Goal: Task Accomplishment & Management: Use online tool/utility

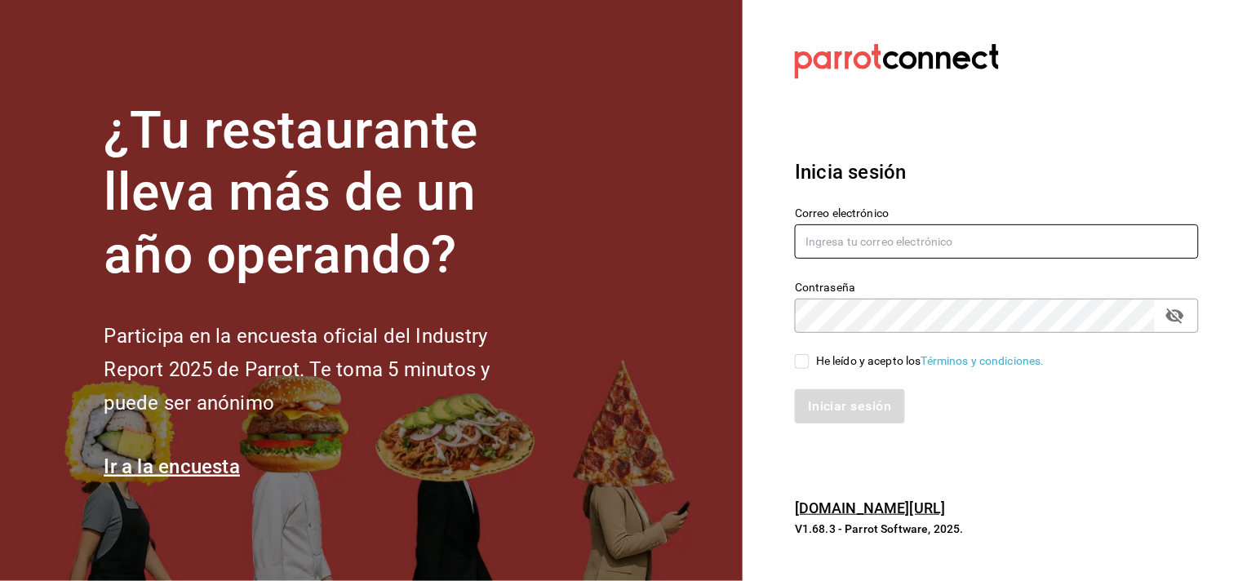
type input "cuerno.cdmx@GRUPOCOSTENO.COM"
click at [798, 365] on input "He leído y acepto los Términos y condiciones." at bounding box center [802, 361] width 15 height 15
checkbox input "true"
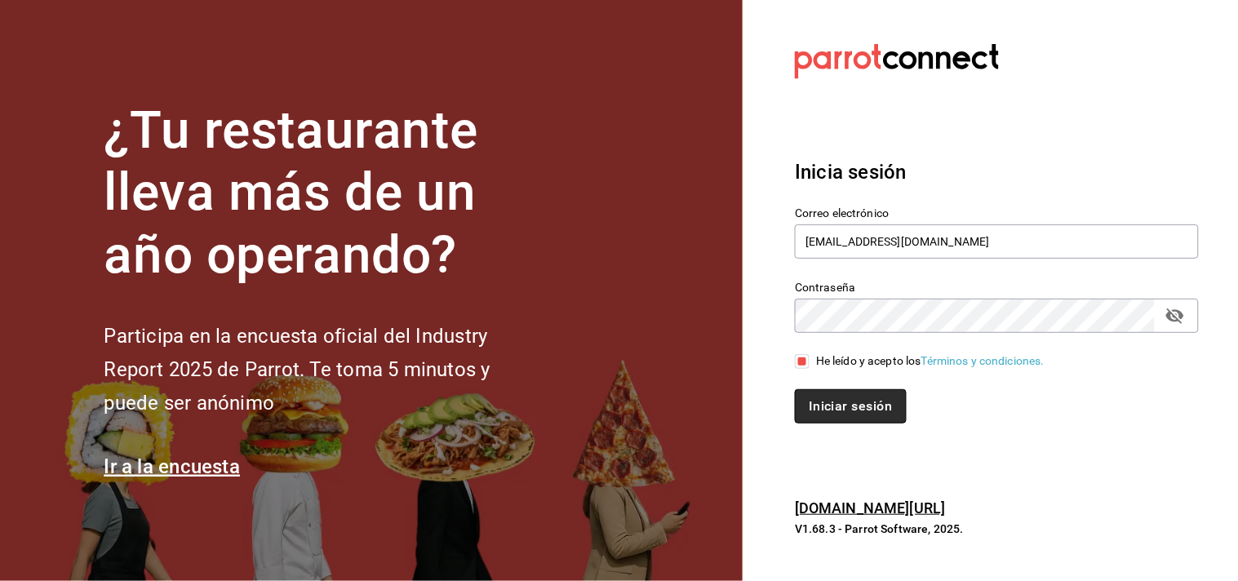
click at [831, 409] on button "Iniciar sesión" at bounding box center [850, 406] width 111 height 34
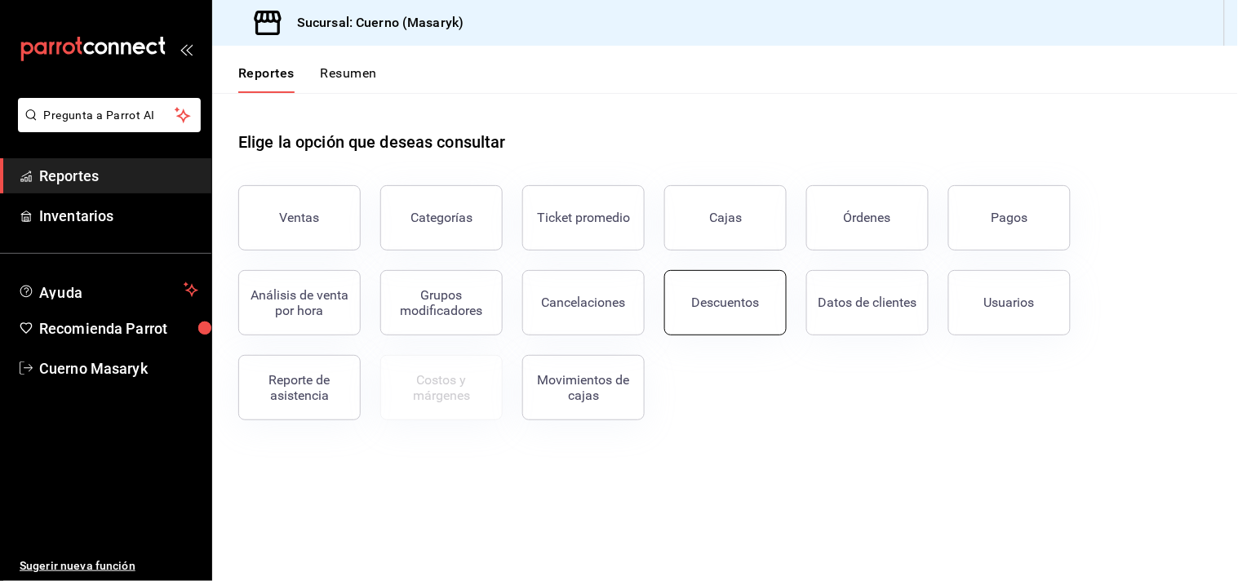
click at [740, 318] on button "Descuentos" at bounding box center [725, 302] width 122 height 65
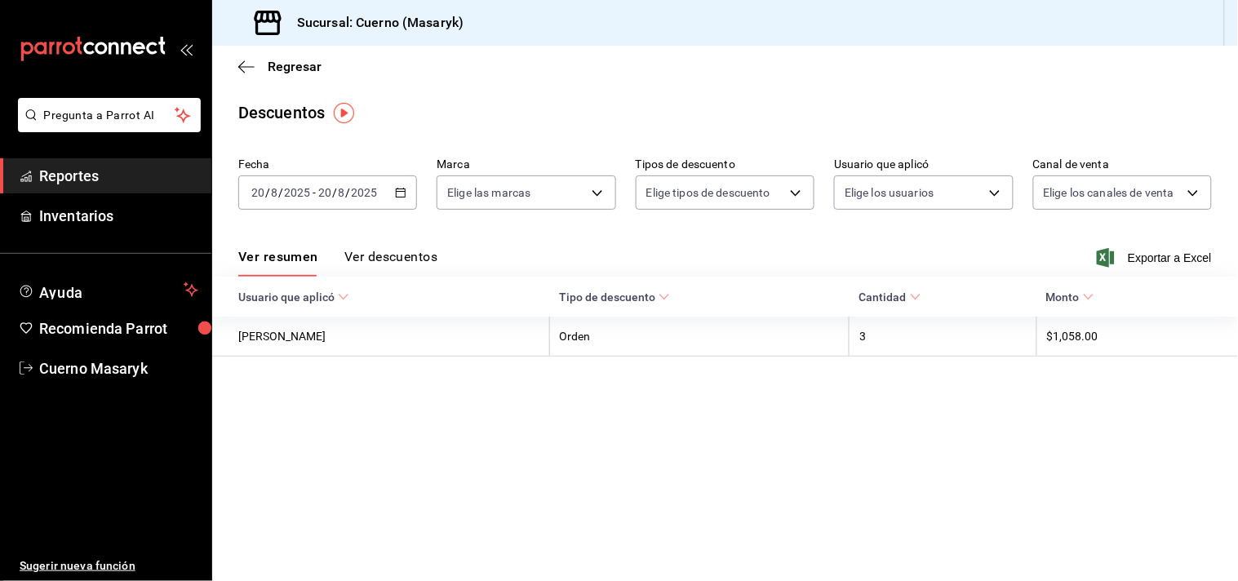
click at [398, 192] on \(Stroke\) "button" at bounding box center [401, 191] width 9 height 1
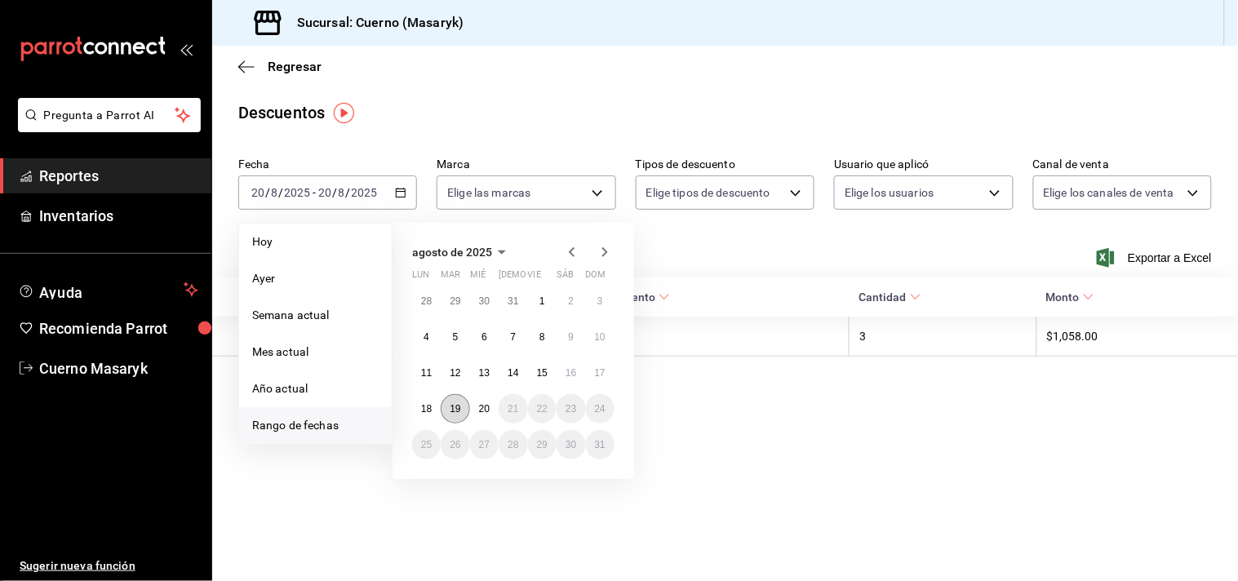
click at [455, 412] on abbr "19" at bounding box center [455, 408] width 11 height 11
click at [491, 414] on button "20" at bounding box center [484, 408] width 29 height 29
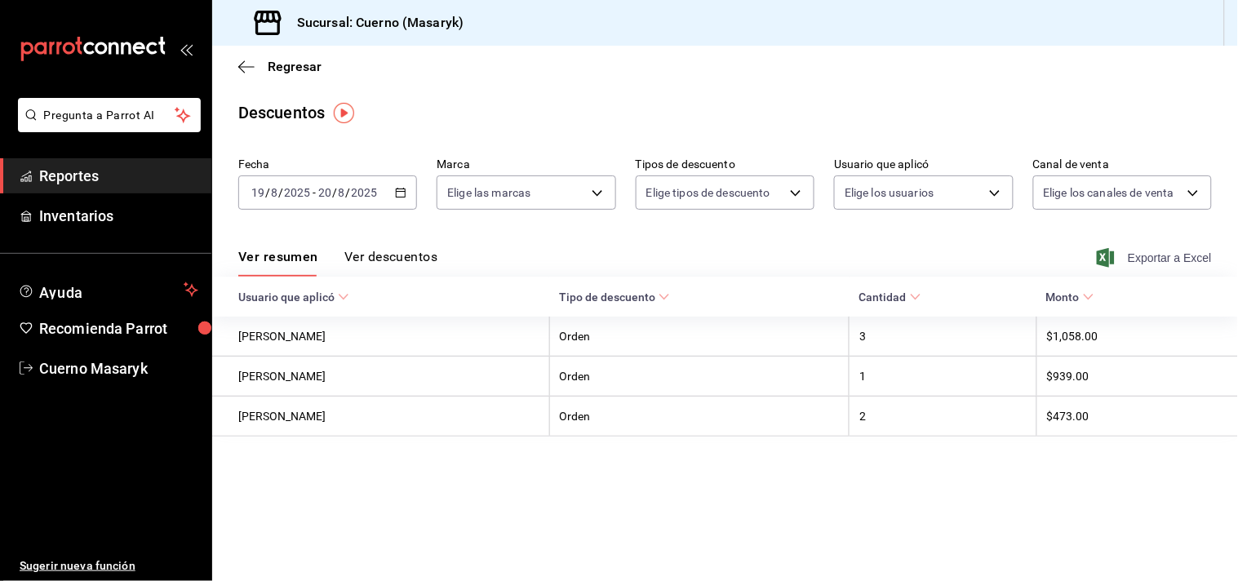
click at [1154, 248] on span "Exportar a Excel" at bounding box center [1156, 258] width 112 height 20
click at [91, 177] on span "Reportes" at bounding box center [118, 176] width 159 height 22
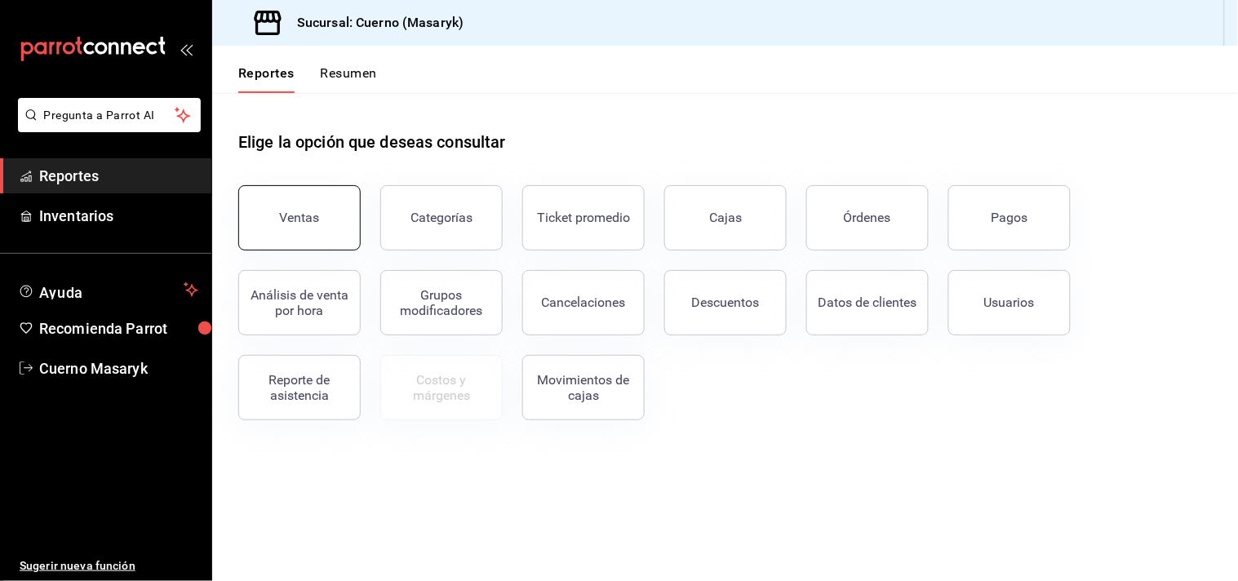
click at [327, 226] on button "Ventas" at bounding box center [299, 217] width 122 height 65
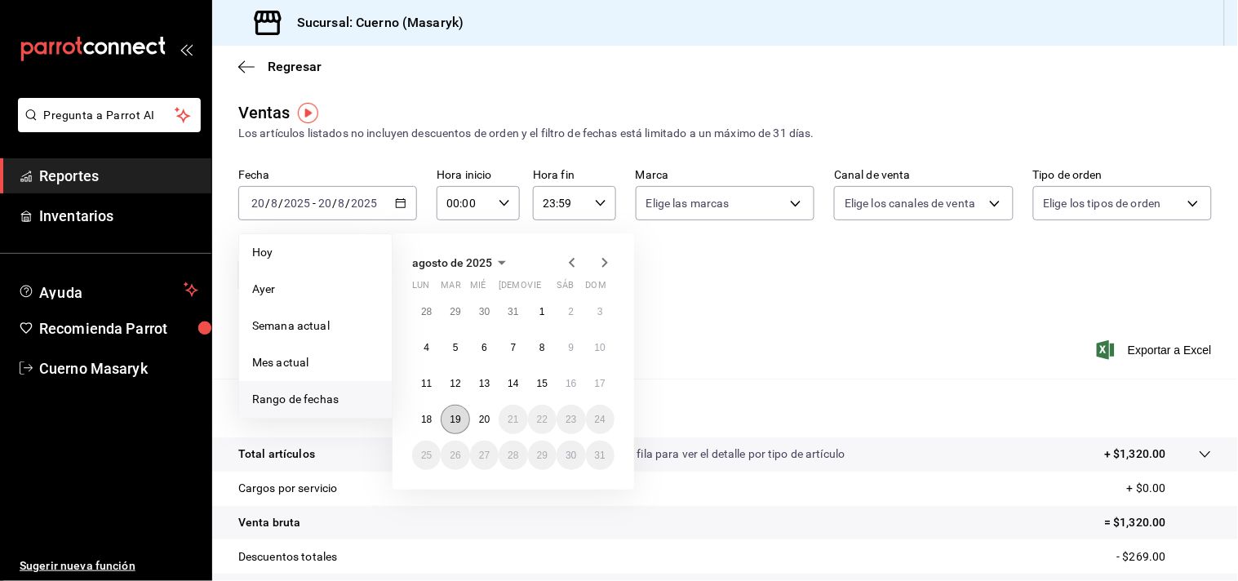
click at [457, 425] on button "19" at bounding box center [455, 419] width 29 height 29
click at [482, 423] on abbr "20" at bounding box center [484, 419] width 11 height 11
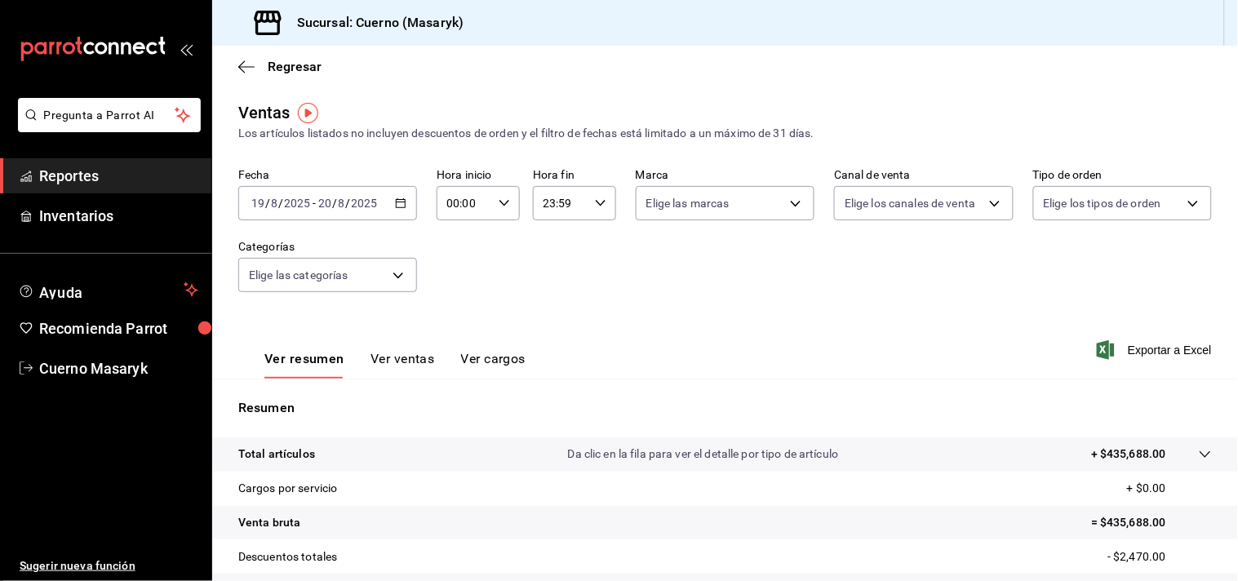
click at [504, 199] on icon "button" at bounding box center [504, 202] width 11 height 11
click at [454, 310] on span "04" at bounding box center [454, 311] width 15 height 13
type input "04:00"
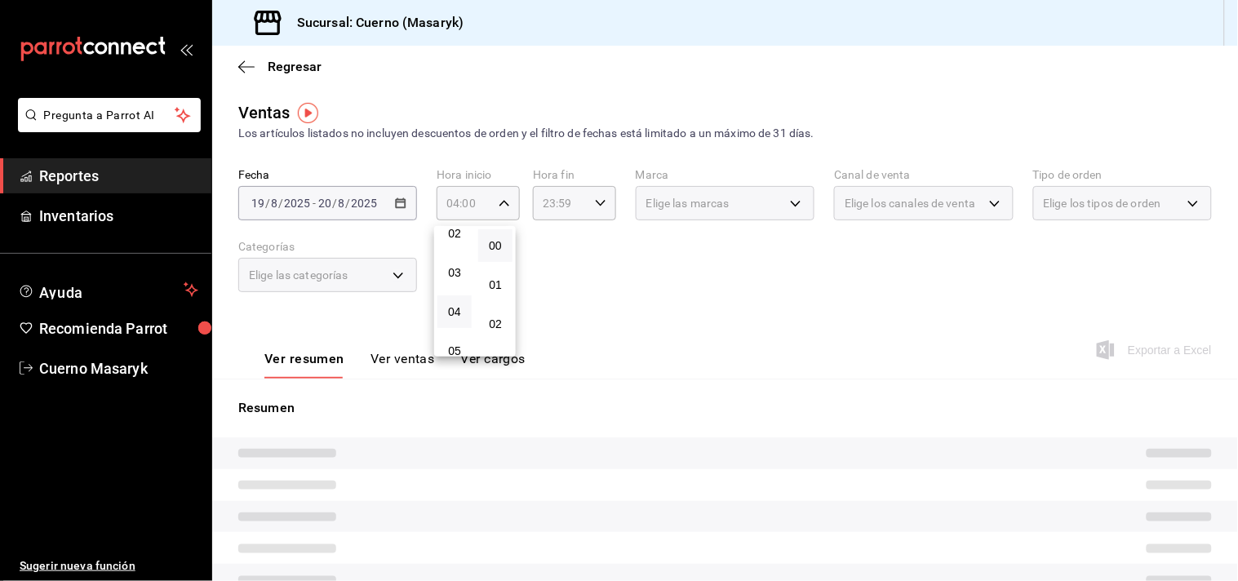
click at [492, 237] on button "00" at bounding box center [495, 245] width 34 height 33
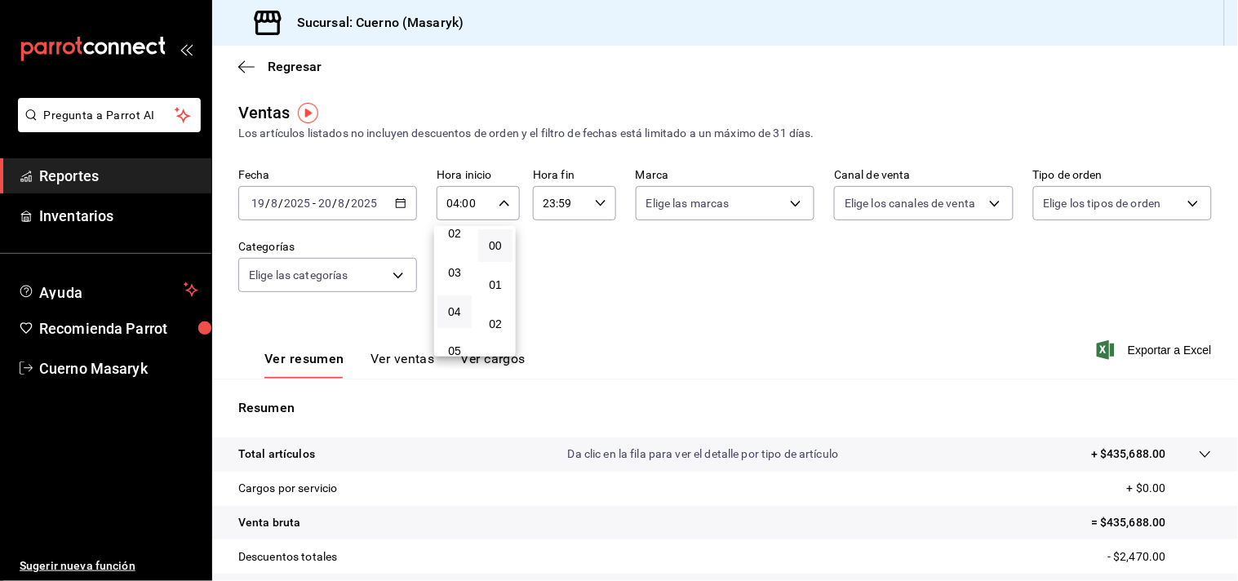
click at [607, 199] on div at bounding box center [619, 290] width 1238 height 581
click at [601, 199] on div "23:59 Hora fin" at bounding box center [574, 203] width 83 height 34
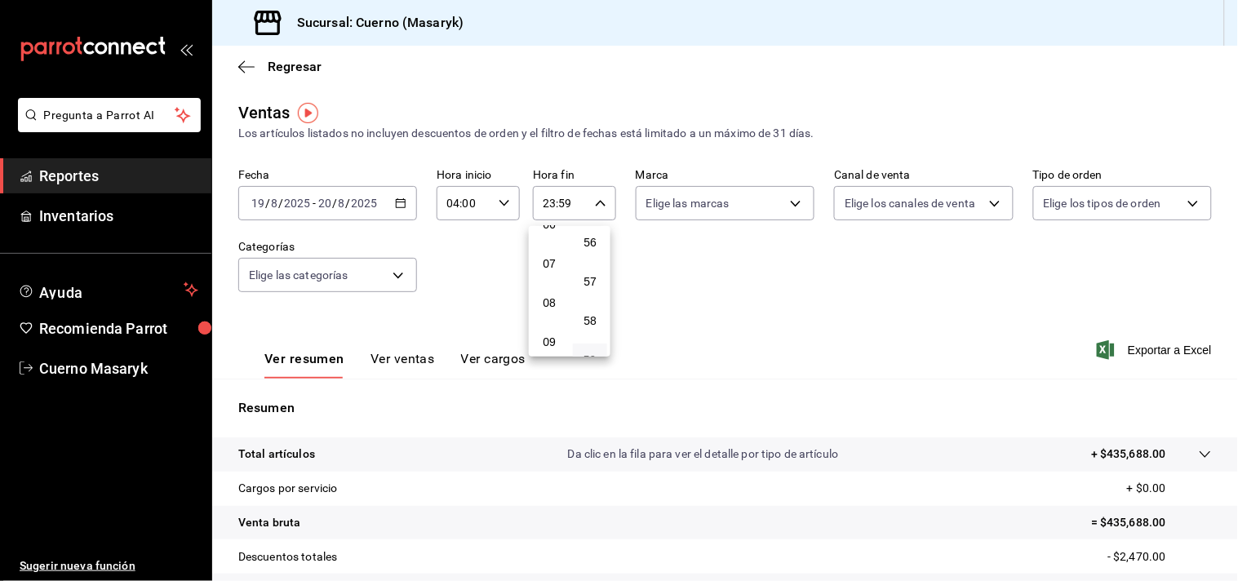
scroll to position [166, 0]
click at [552, 231] on span "04" at bounding box center [549, 236] width 15 height 13
click at [592, 249] on span "00" at bounding box center [590, 245] width 15 height 13
type input "04:00"
click at [752, 279] on div at bounding box center [619, 290] width 1238 height 581
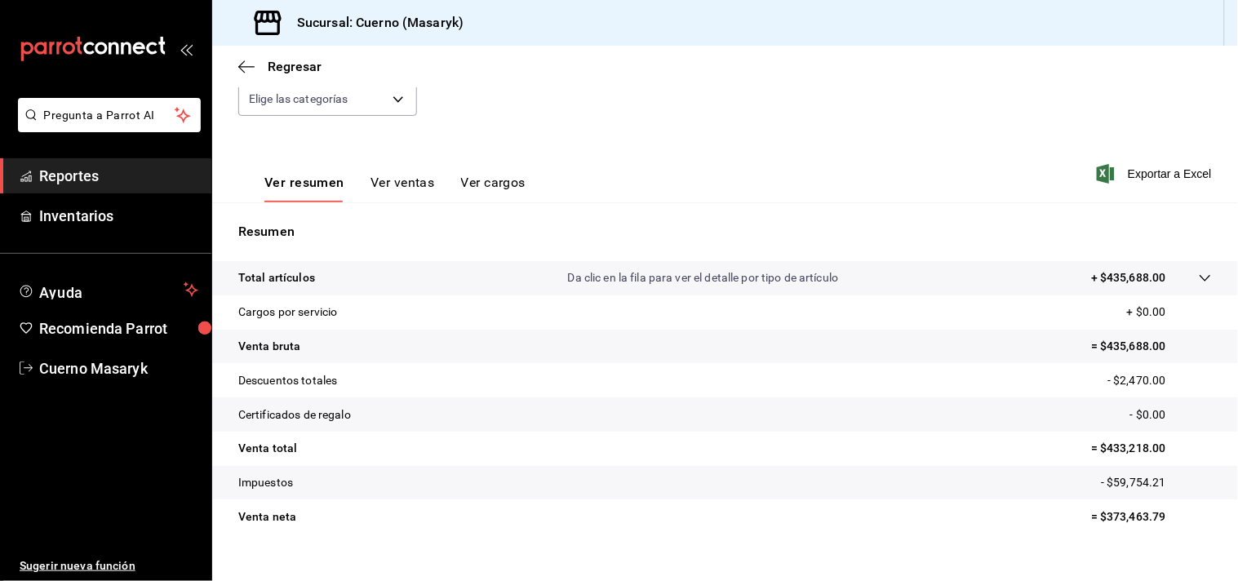
scroll to position [181, 0]
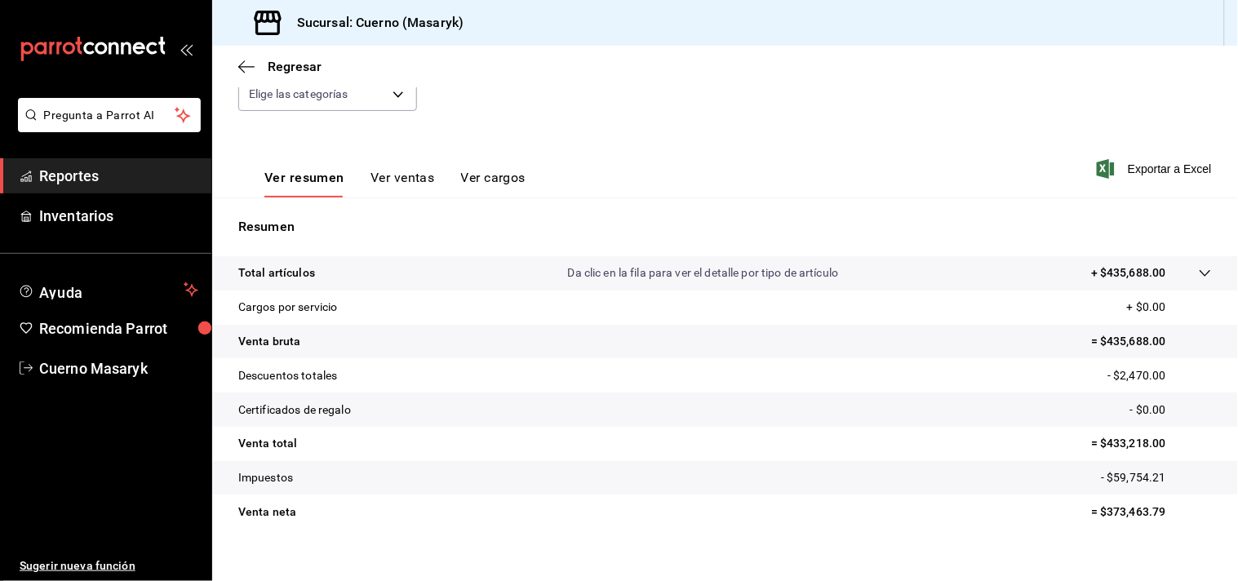
click at [1199, 273] on icon at bounding box center [1205, 273] width 13 height 13
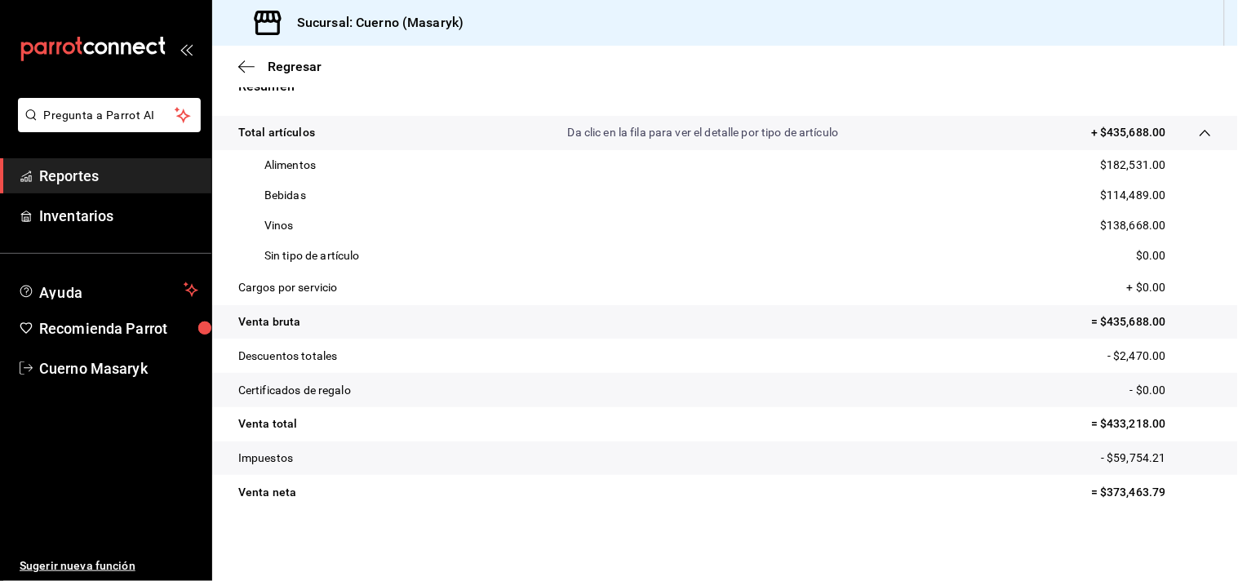
scroll to position [231, 0]
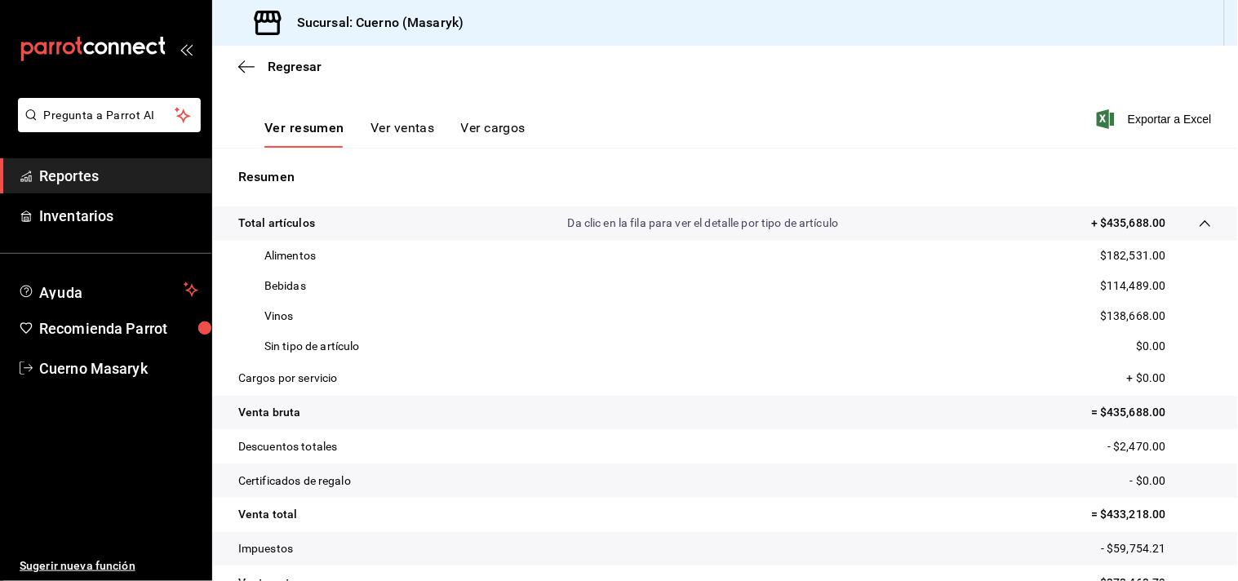
click at [393, 126] on button "Ver ventas" at bounding box center [403, 134] width 64 height 28
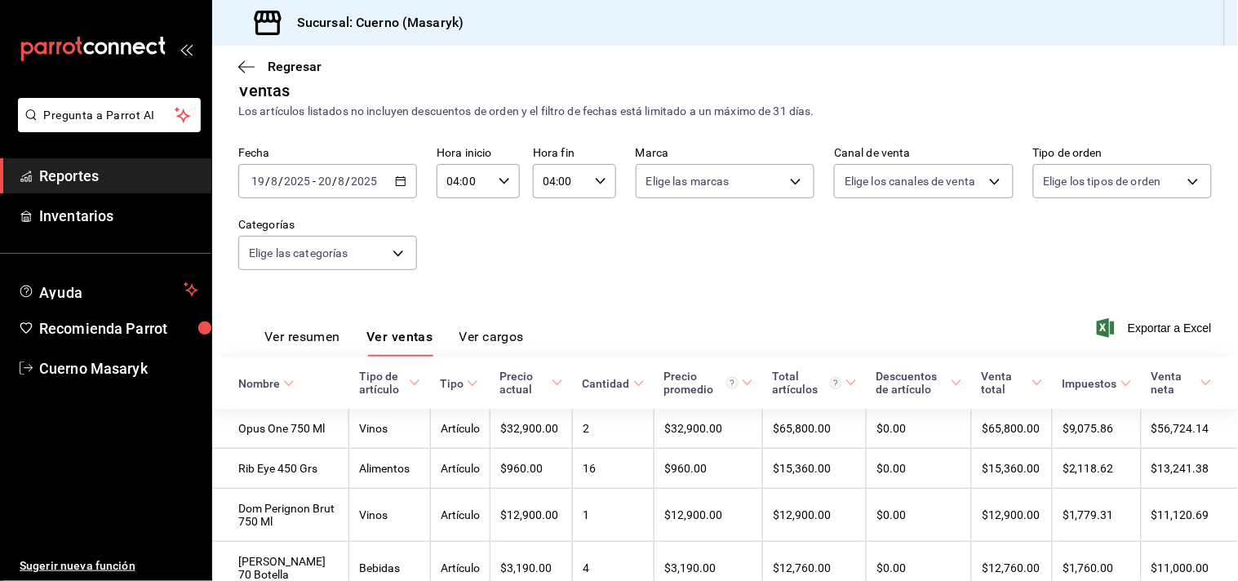
scroll to position [231, 0]
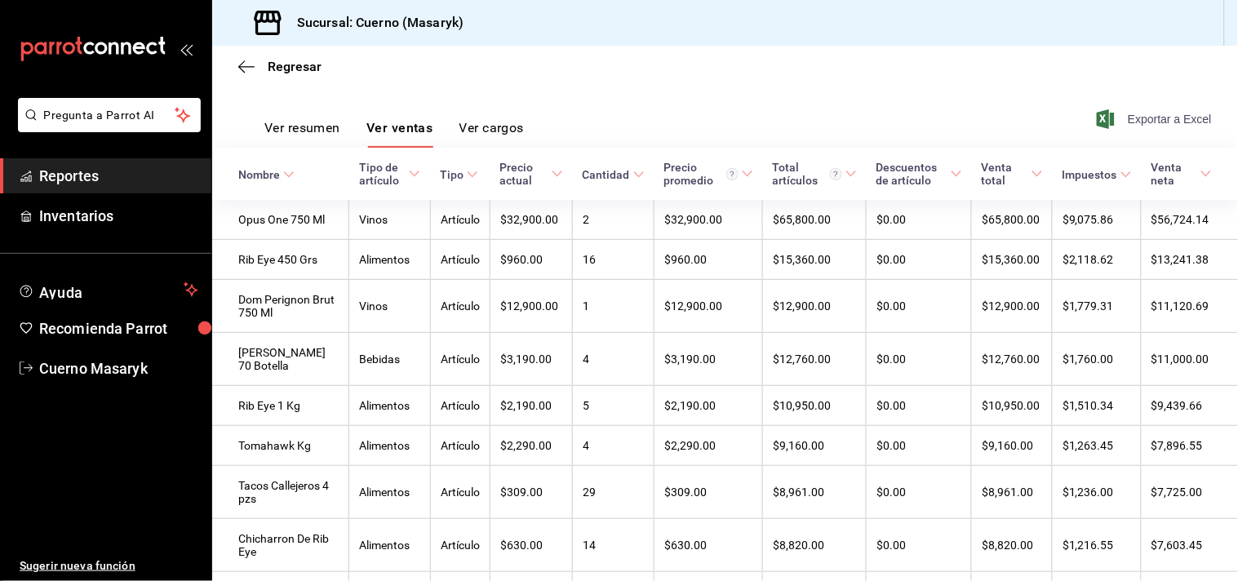
click at [1167, 118] on span "Exportar a Excel" at bounding box center [1156, 119] width 112 height 20
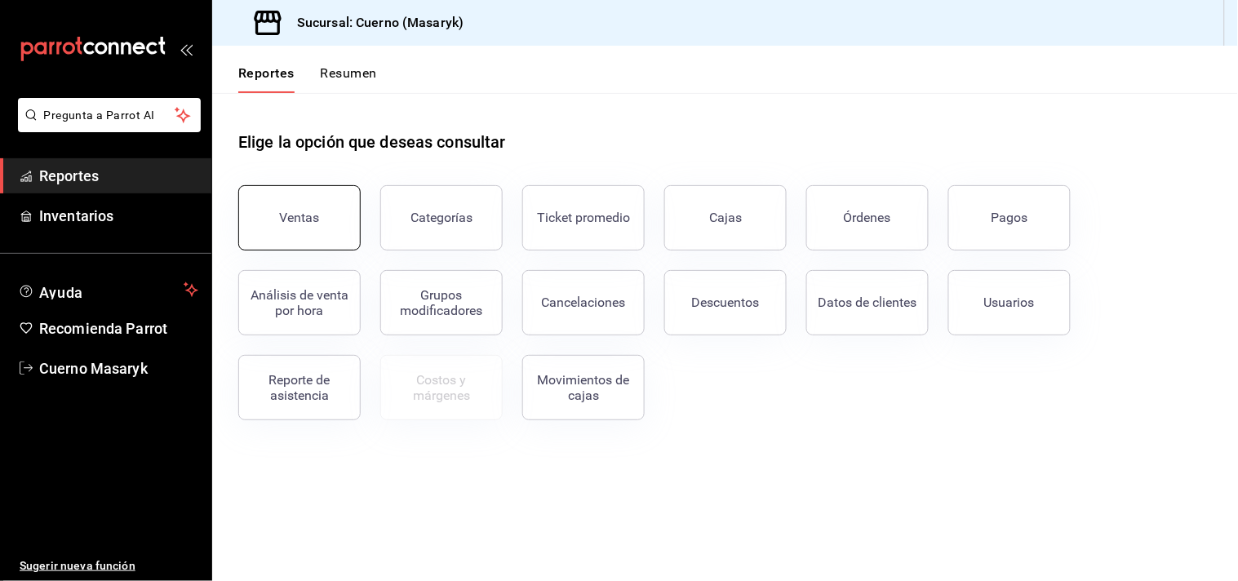
click at [295, 226] on button "Ventas" at bounding box center [299, 217] width 122 height 65
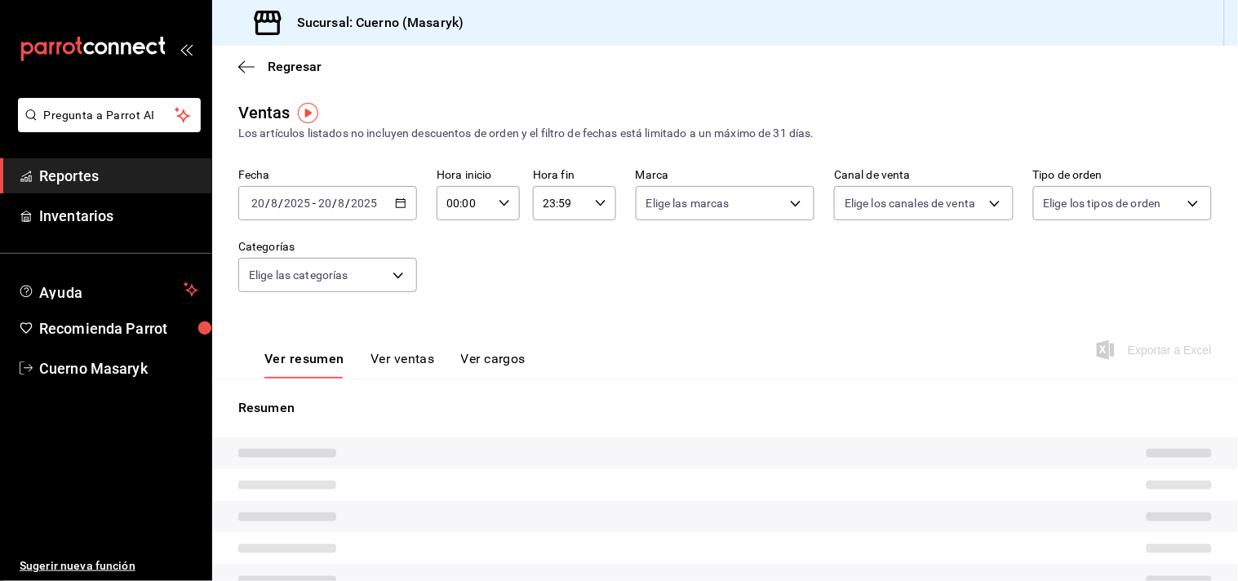
type input "04:00"
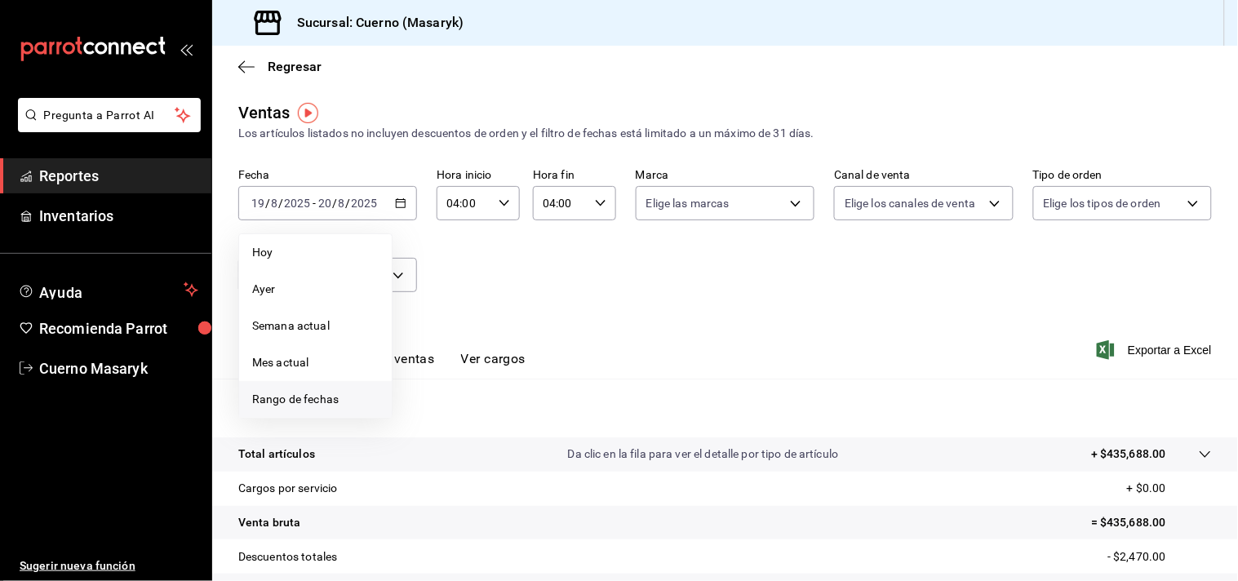
click at [296, 397] on span "Rango de fechas" at bounding box center [315, 399] width 126 height 17
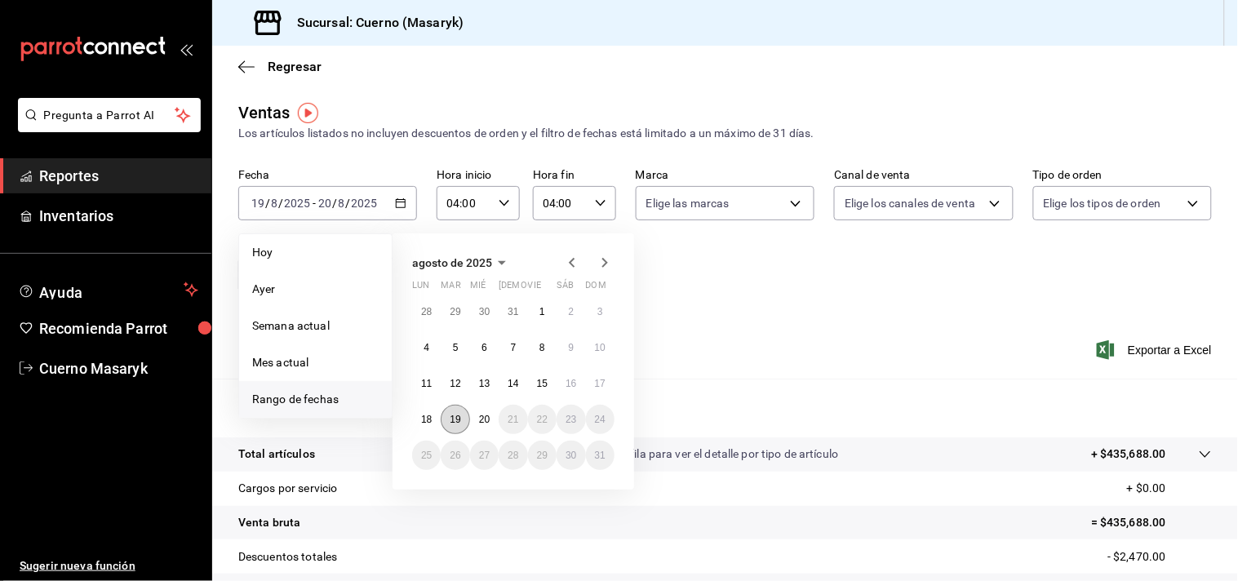
click at [458, 423] on abbr "19" at bounding box center [455, 419] width 11 height 11
click at [480, 422] on abbr "20" at bounding box center [484, 419] width 11 height 11
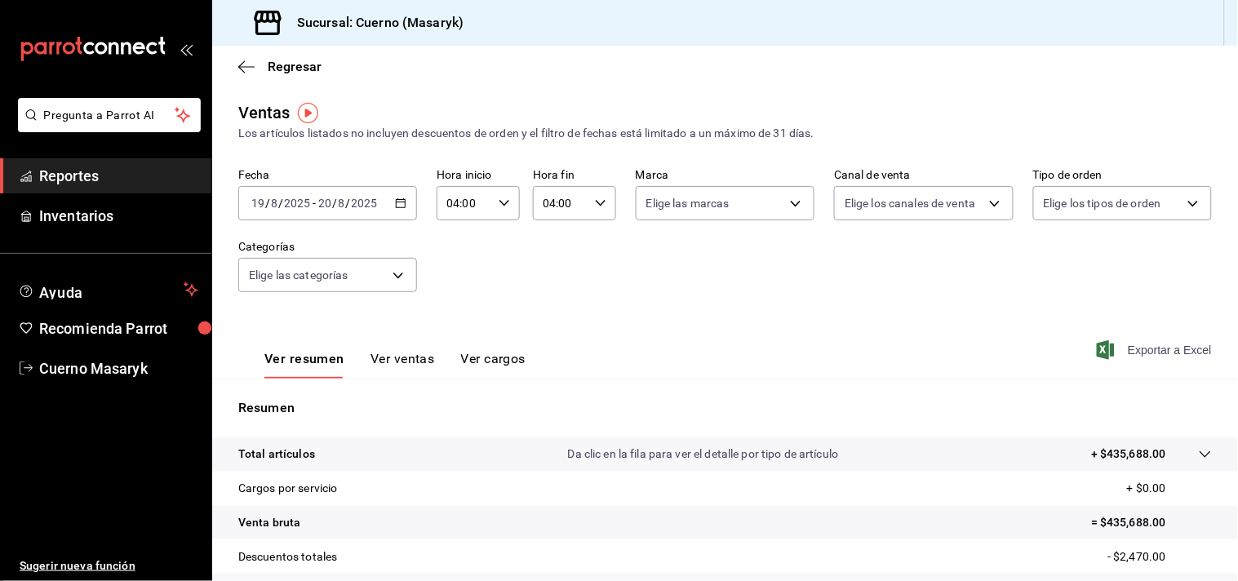
click at [1144, 353] on span "Exportar a Excel" at bounding box center [1156, 350] width 112 height 20
click at [26, 166] on span "mailbox folders" at bounding box center [26, 176] width 13 height 20
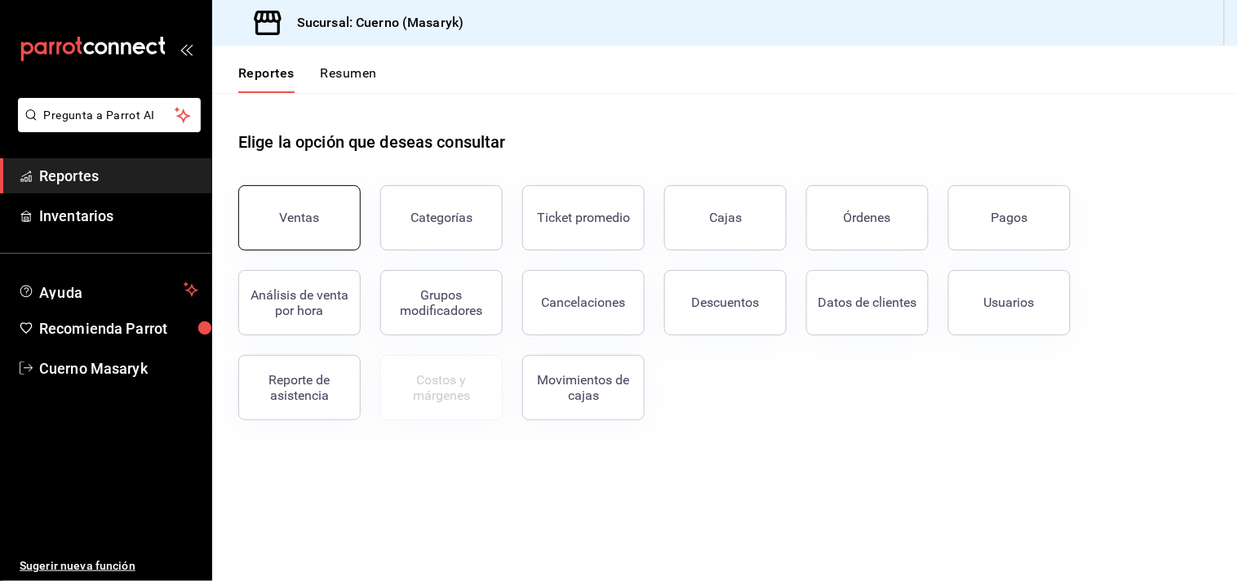
click at [281, 207] on button "Ventas" at bounding box center [299, 217] width 122 height 65
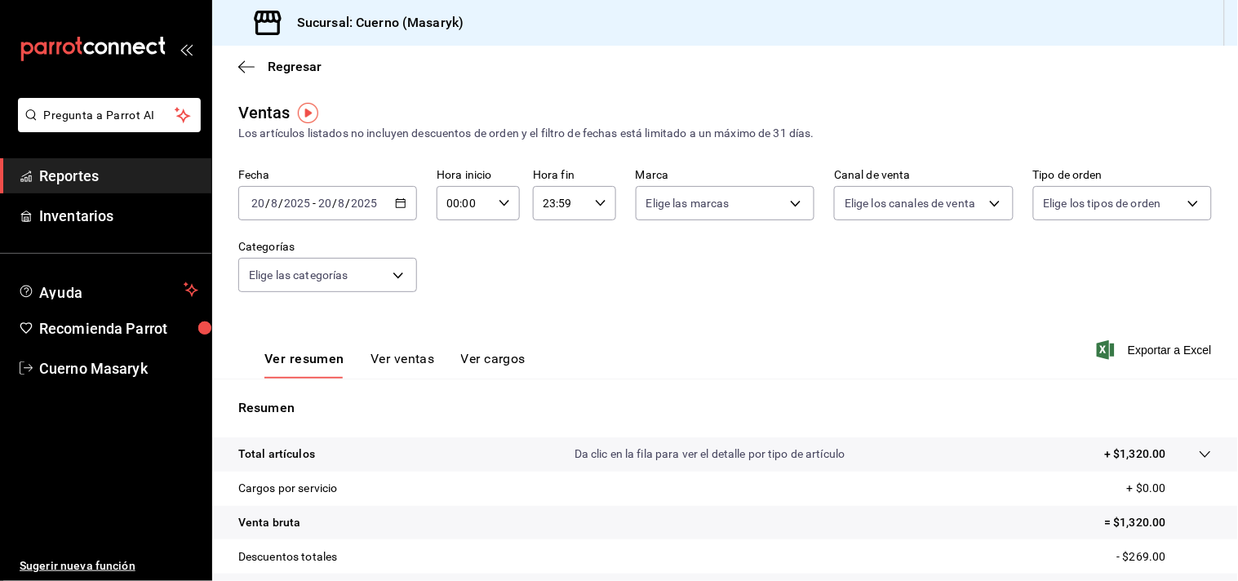
click at [403, 206] on icon "button" at bounding box center [400, 202] width 11 height 11
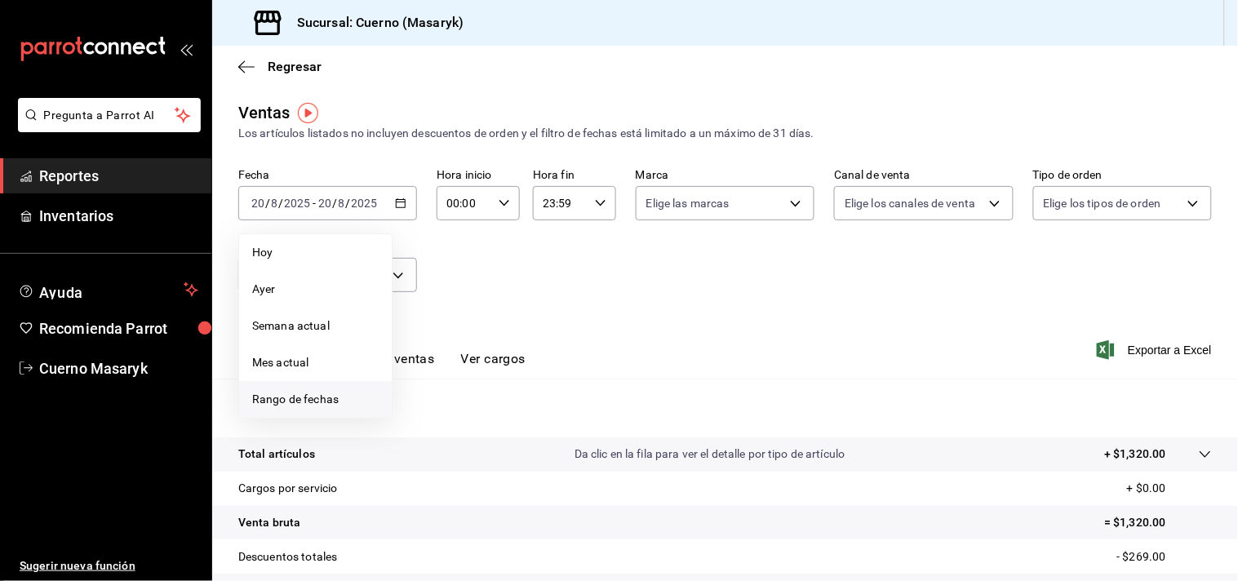
click at [295, 400] on span "Rango de fechas" at bounding box center [315, 399] width 126 height 17
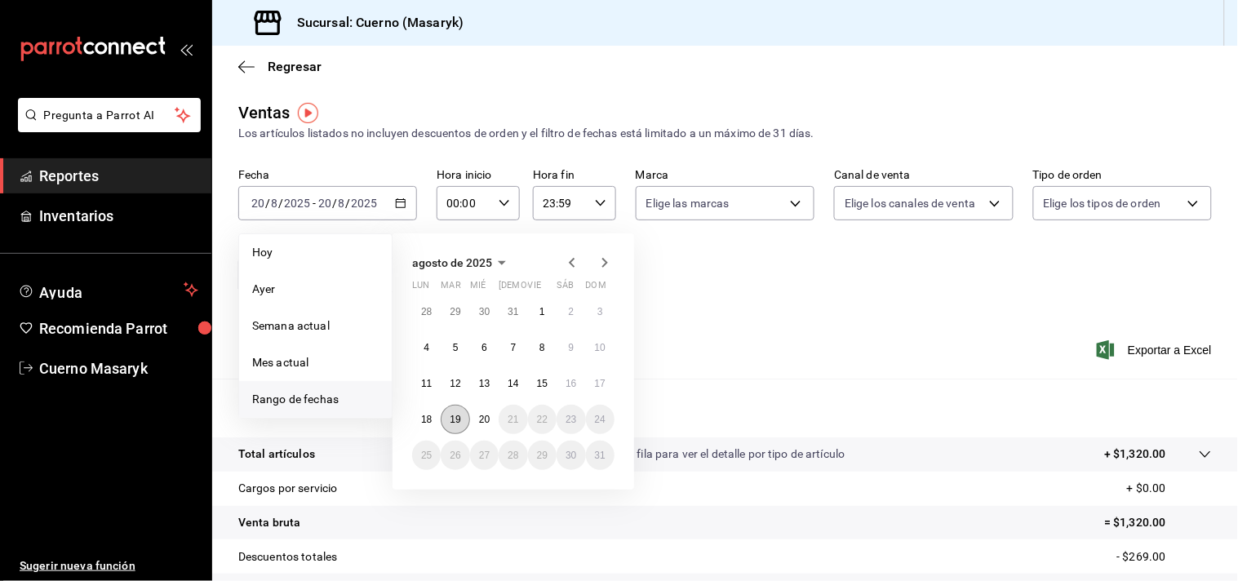
click at [451, 418] on abbr "19" at bounding box center [455, 419] width 11 height 11
click at [482, 421] on abbr "20" at bounding box center [484, 419] width 11 height 11
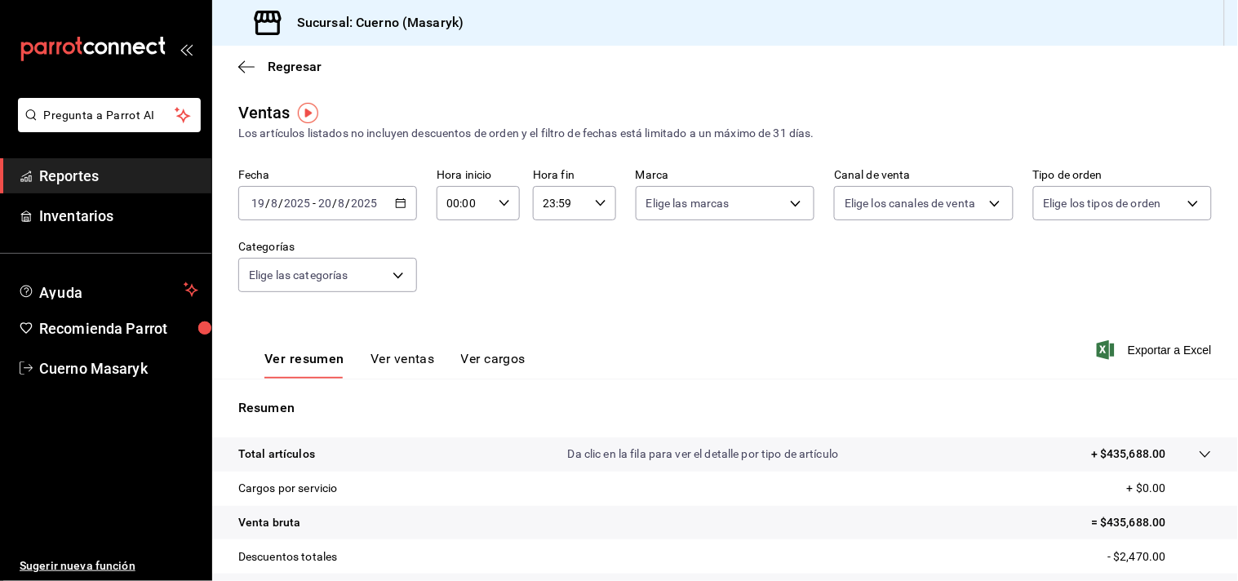
click at [504, 197] on div "00:00 Hora inicio" at bounding box center [478, 203] width 83 height 34
click at [453, 308] on span "04" at bounding box center [454, 311] width 15 height 13
type input "04:00"
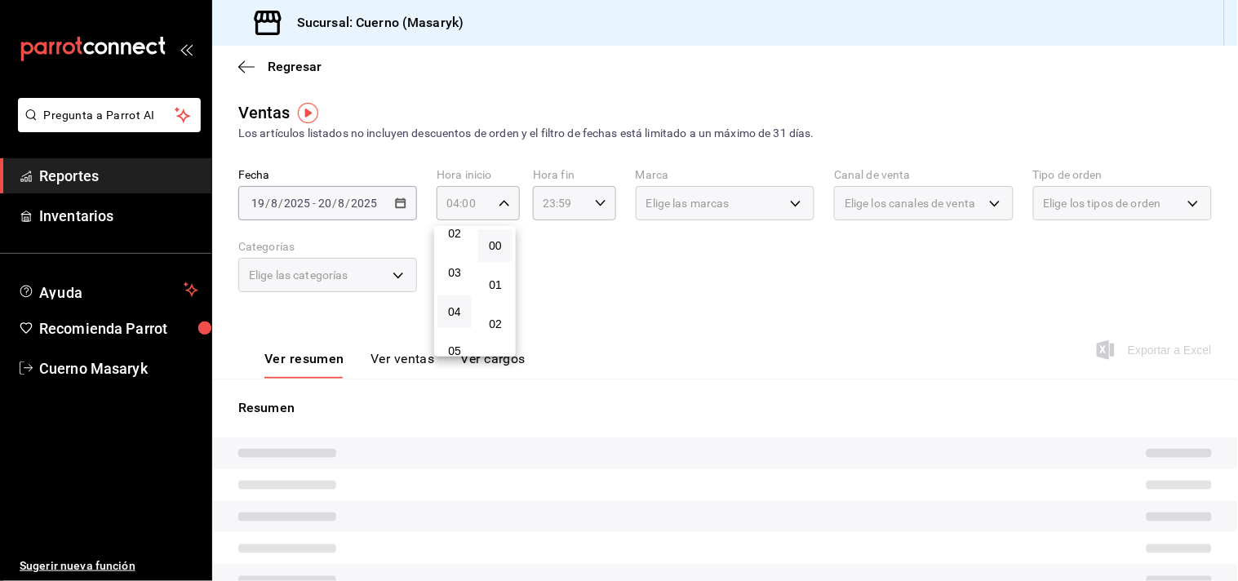
click at [508, 238] on button "00" at bounding box center [495, 245] width 34 height 33
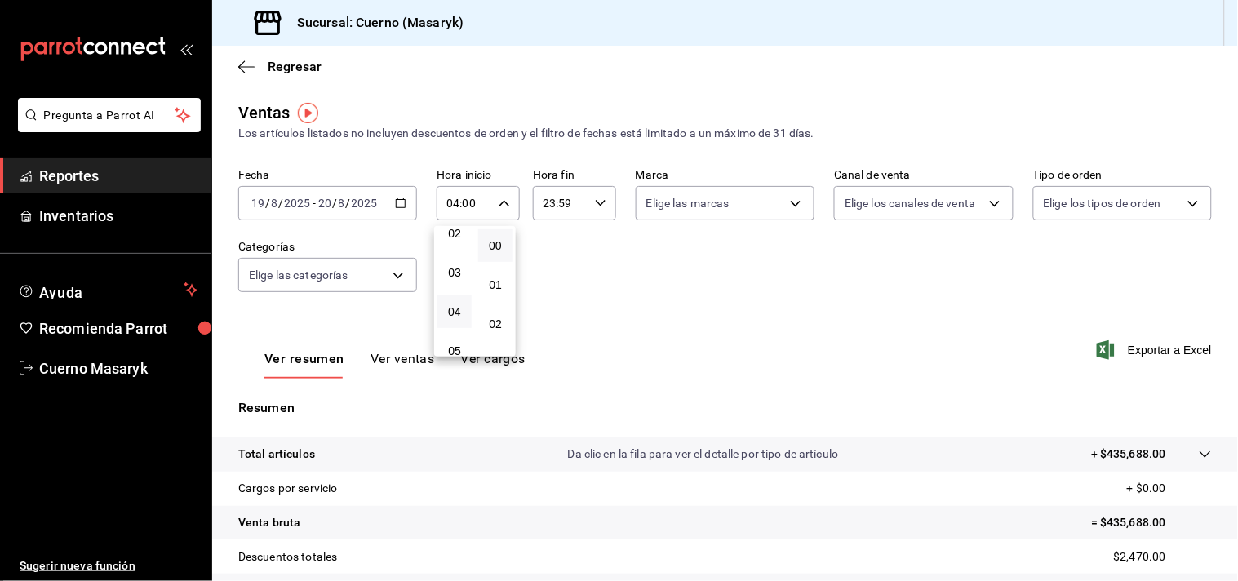
click at [580, 207] on div at bounding box center [619, 290] width 1238 height 581
click at [600, 202] on icon "button" at bounding box center [600, 202] width 11 height 11
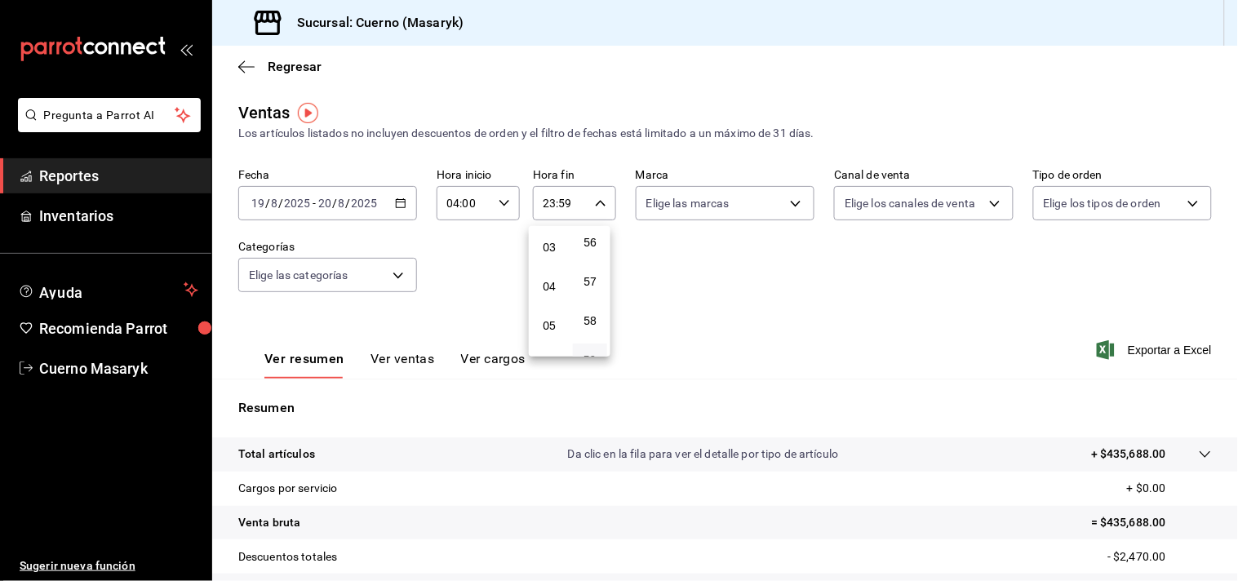
scroll to position [75, 0]
click at [542, 326] on span "04" at bounding box center [549, 327] width 15 height 13
click at [586, 242] on span "00" at bounding box center [590, 245] width 15 height 13
type input "04:00"
click at [718, 255] on div at bounding box center [619, 290] width 1238 height 581
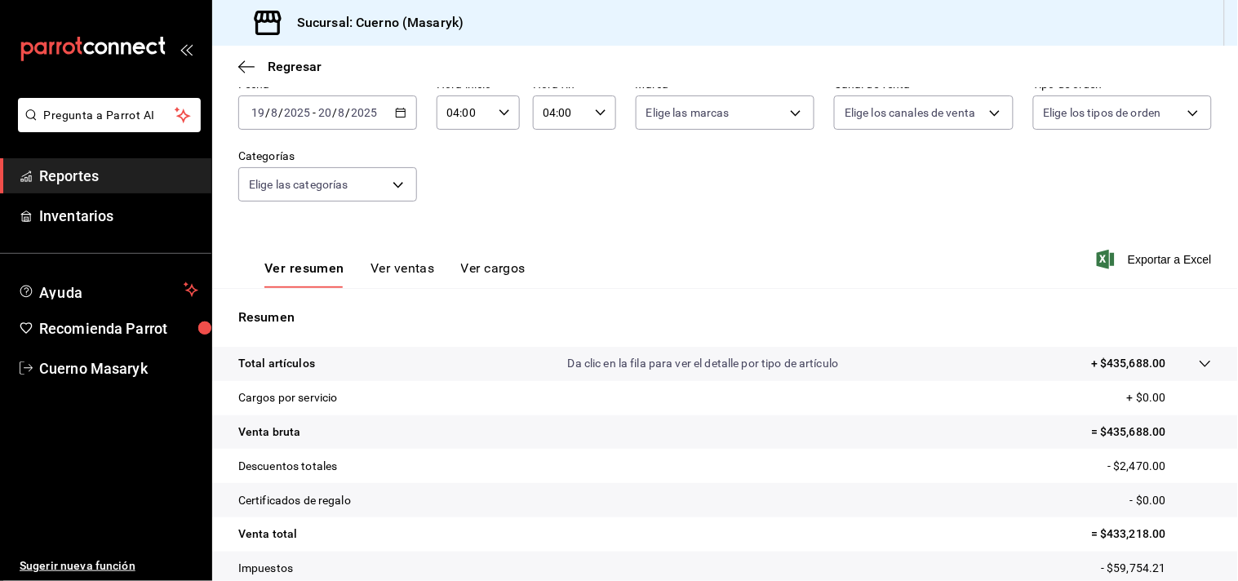
scroll to position [181, 0]
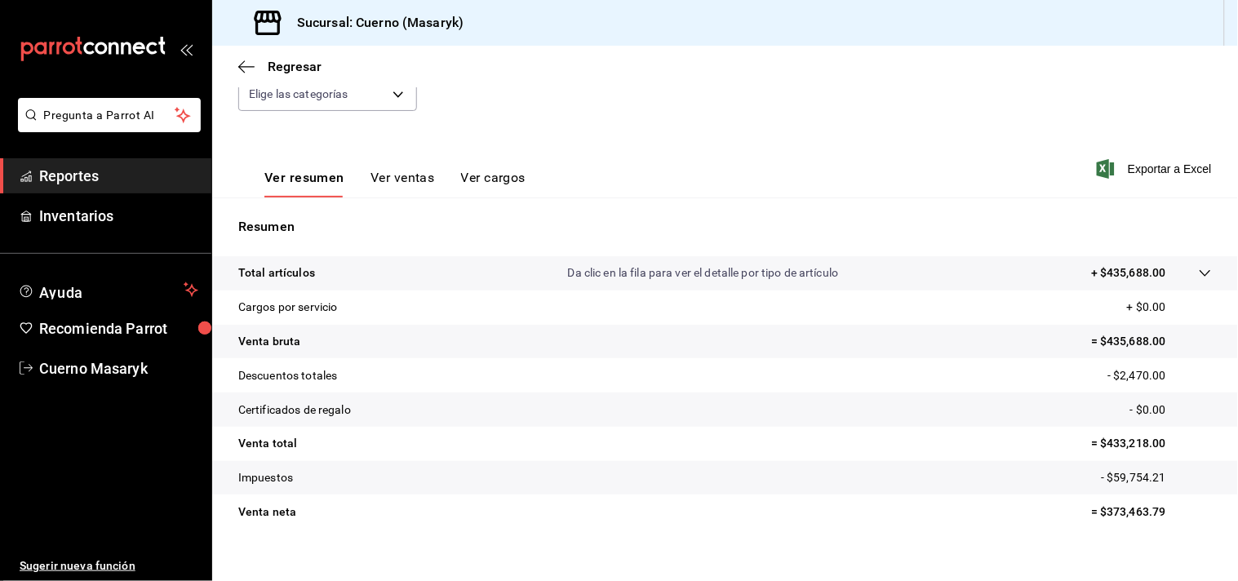
click at [1199, 273] on icon at bounding box center [1205, 273] width 13 height 13
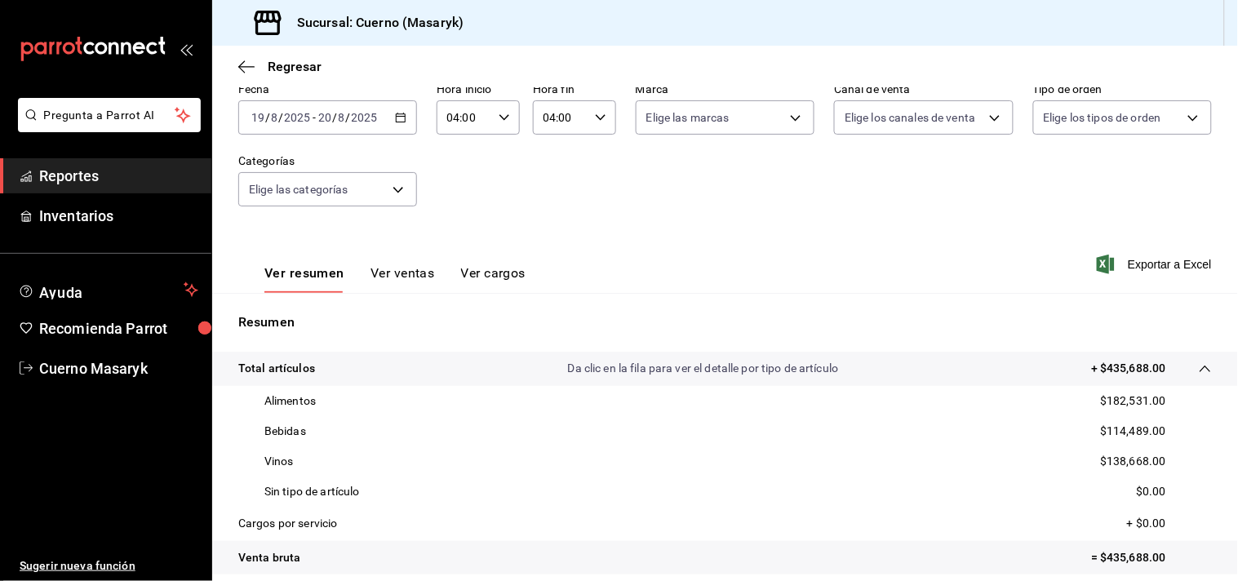
scroll to position [91, 0]
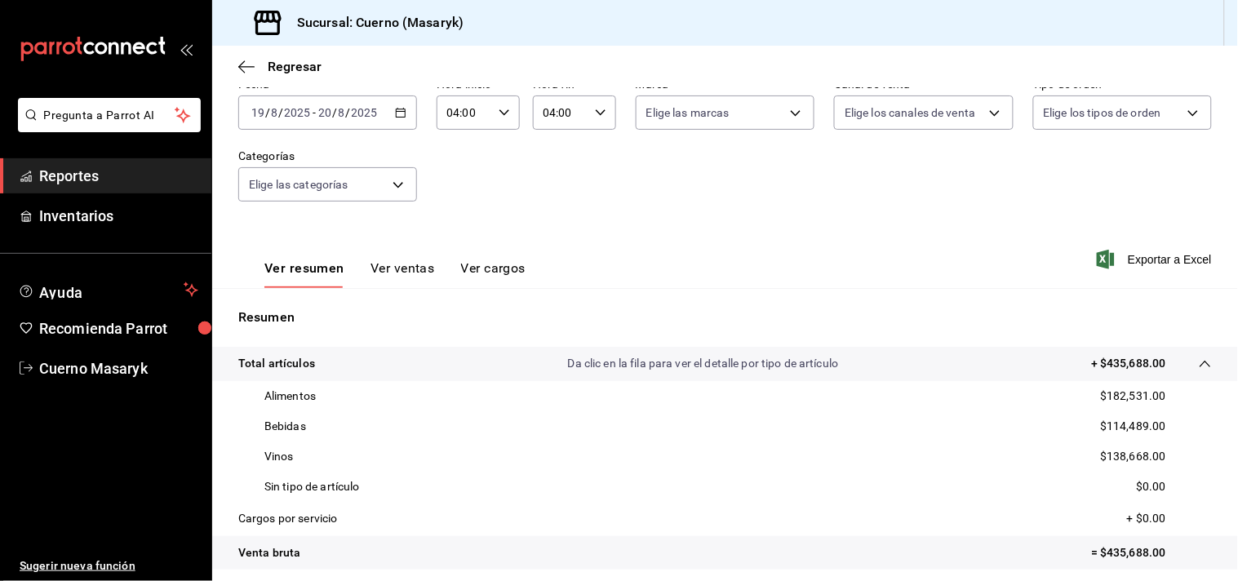
click at [82, 182] on span "Reportes" at bounding box center [118, 176] width 159 height 22
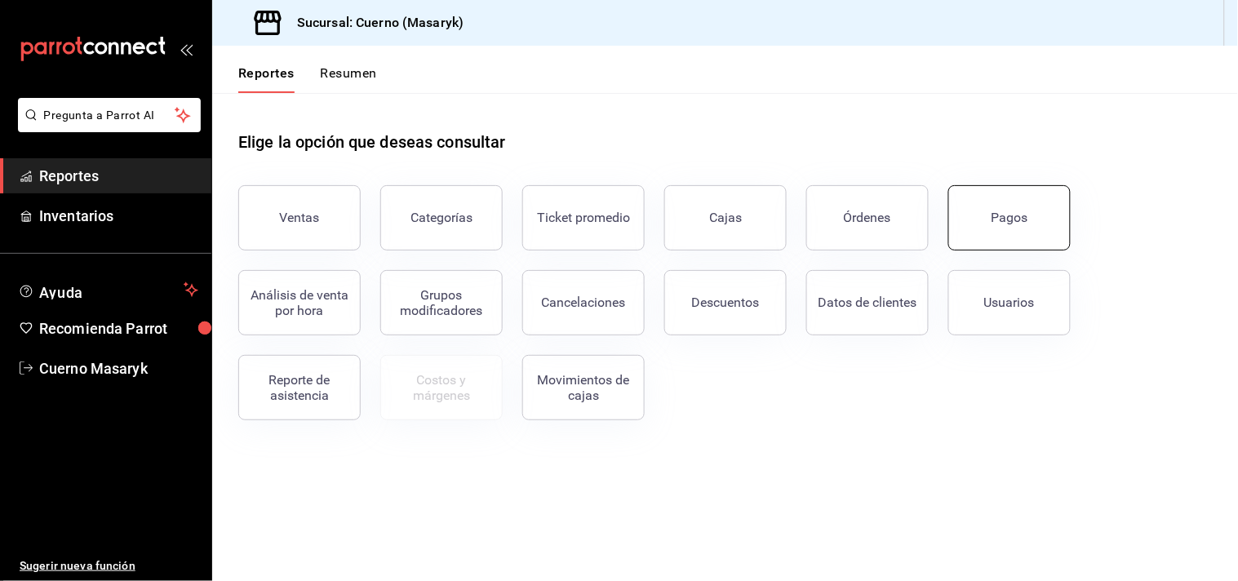
click at [972, 233] on button "Pagos" at bounding box center [1009, 217] width 122 height 65
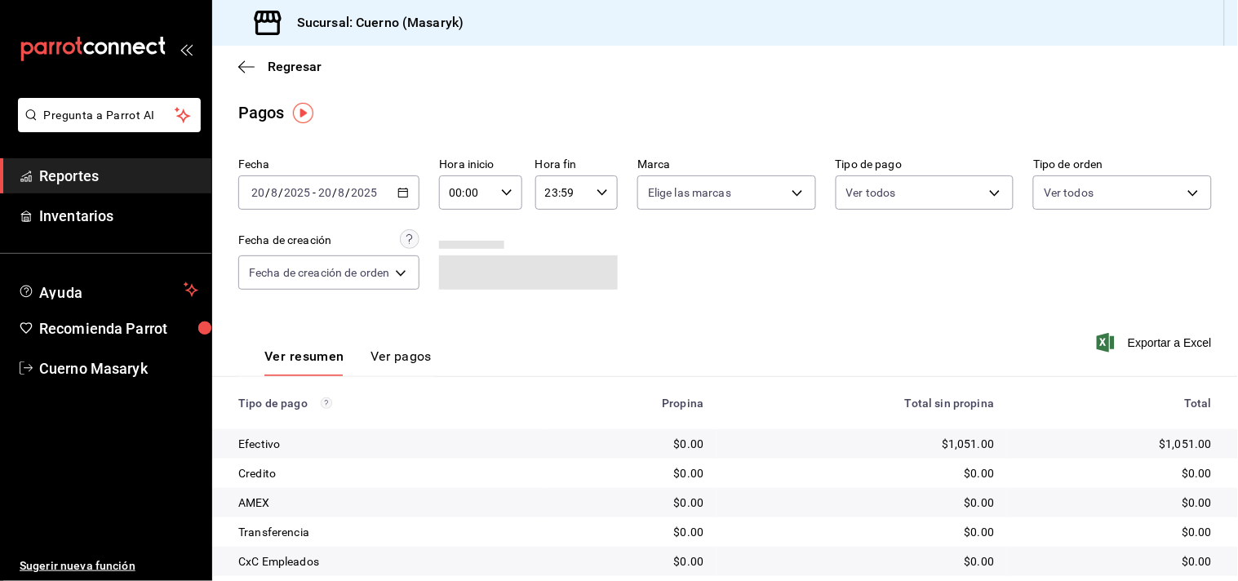
click at [404, 197] on icon "button" at bounding box center [402, 192] width 11 height 11
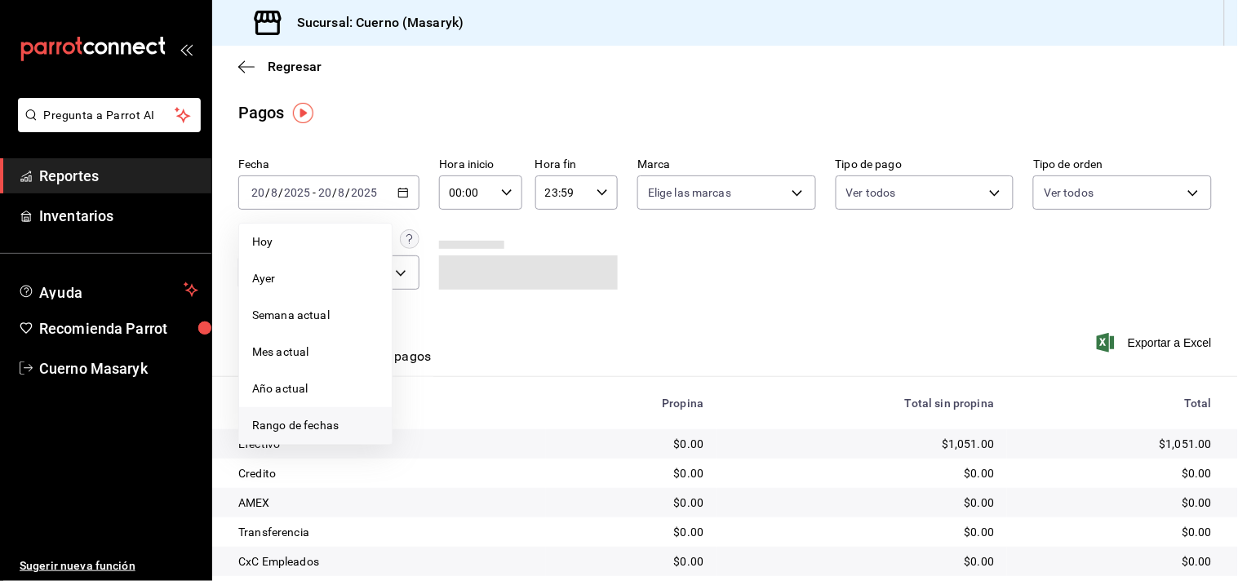
click at [283, 422] on span "Rango de fechas" at bounding box center [315, 425] width 126 height 17
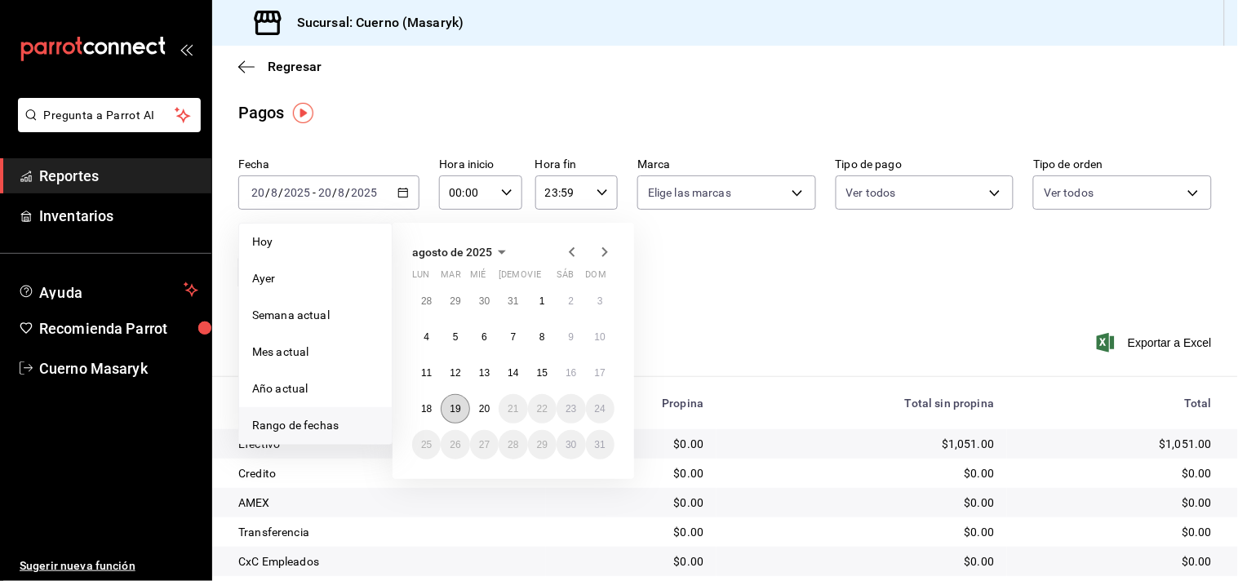
click at [466, 405] on button "19" at bounding box center [455, 408] width 29 height 29
click at [475, 405] on button "20" at bounding box center [484, 408] width 29 height 29
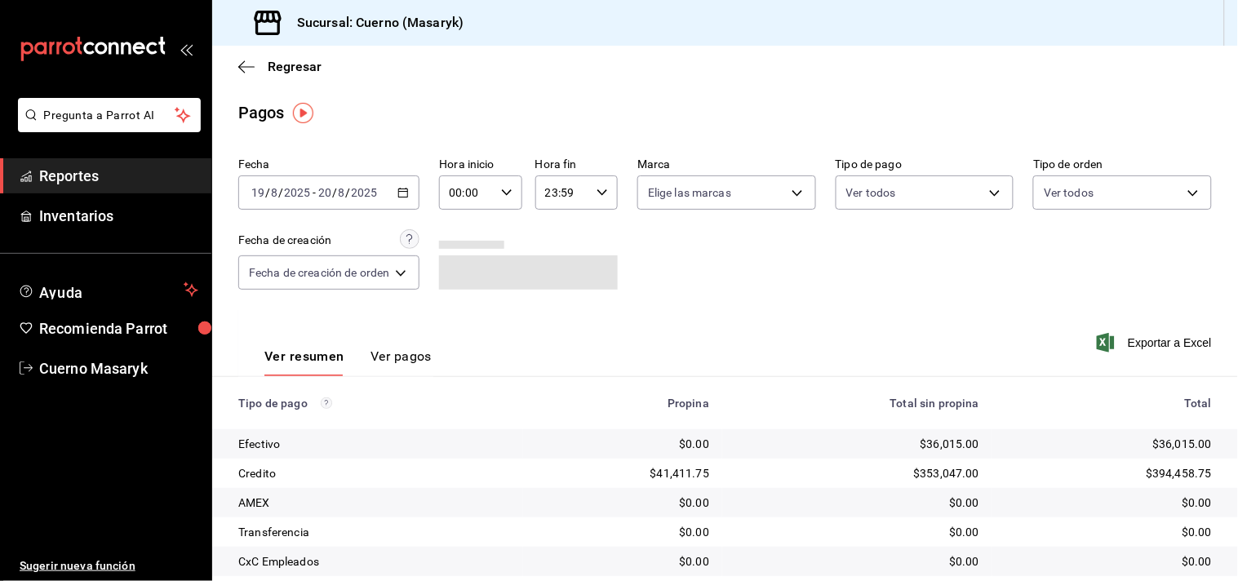
click at [504, 194] on icon "button" at bounding box center [506, 192] width 11 height 11
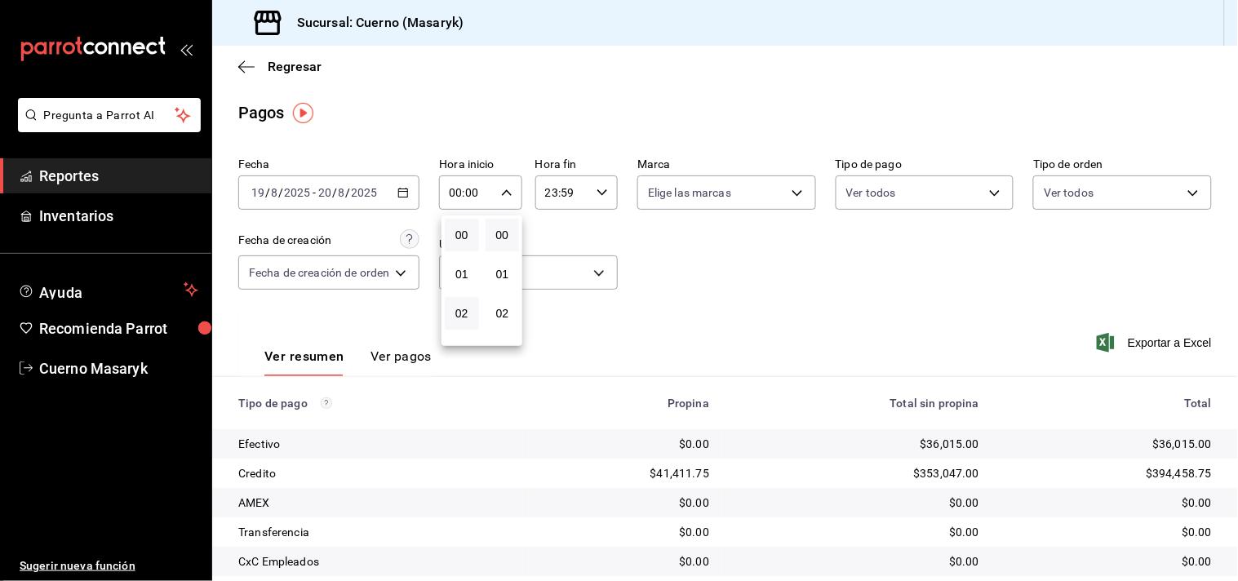
scroll to position [91, 0]
click at [461, 298] on span "04" at bounding box center [462, 301] width 15 height 13
type input "04:00"
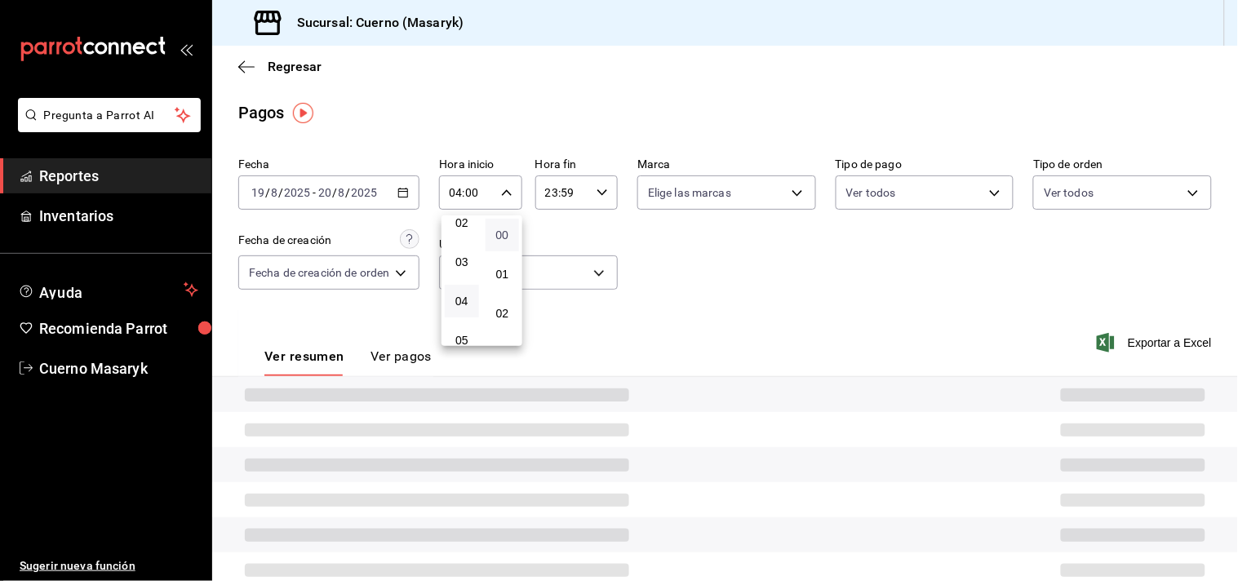
click at [503, 229] on span "00" at bounding box center [502, 235] width 15 height 13
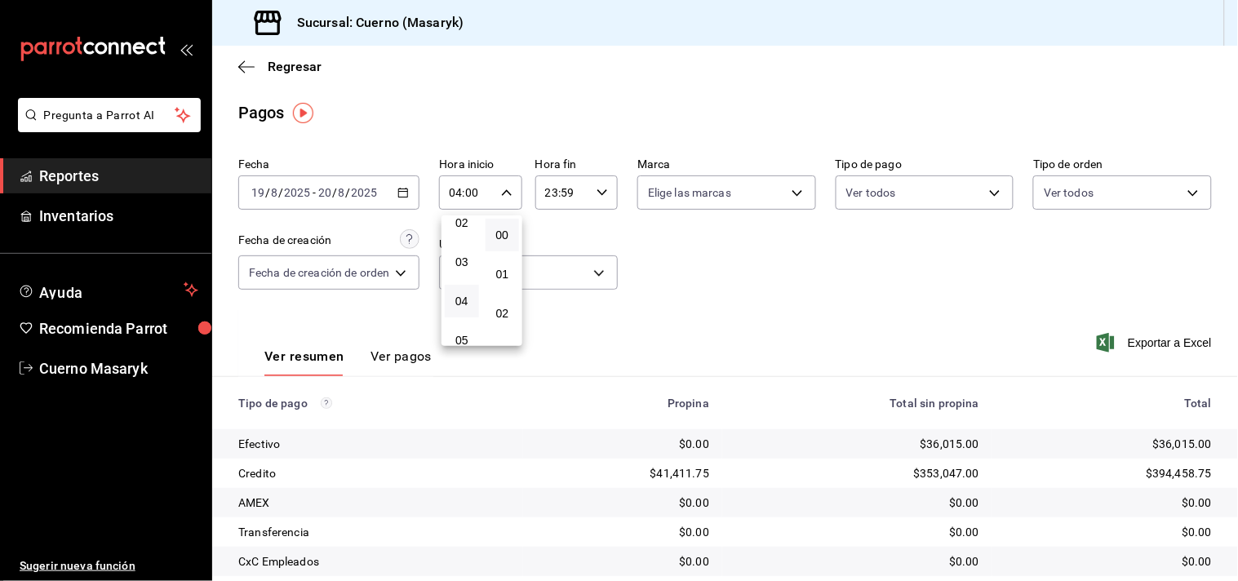
click at [606, 192] on div at bounding box center [619, 290] width 1238 height 581
click at [606, 192] on div "23:59 Hora fin" at bounding box center [576, 192] width 82 height 34
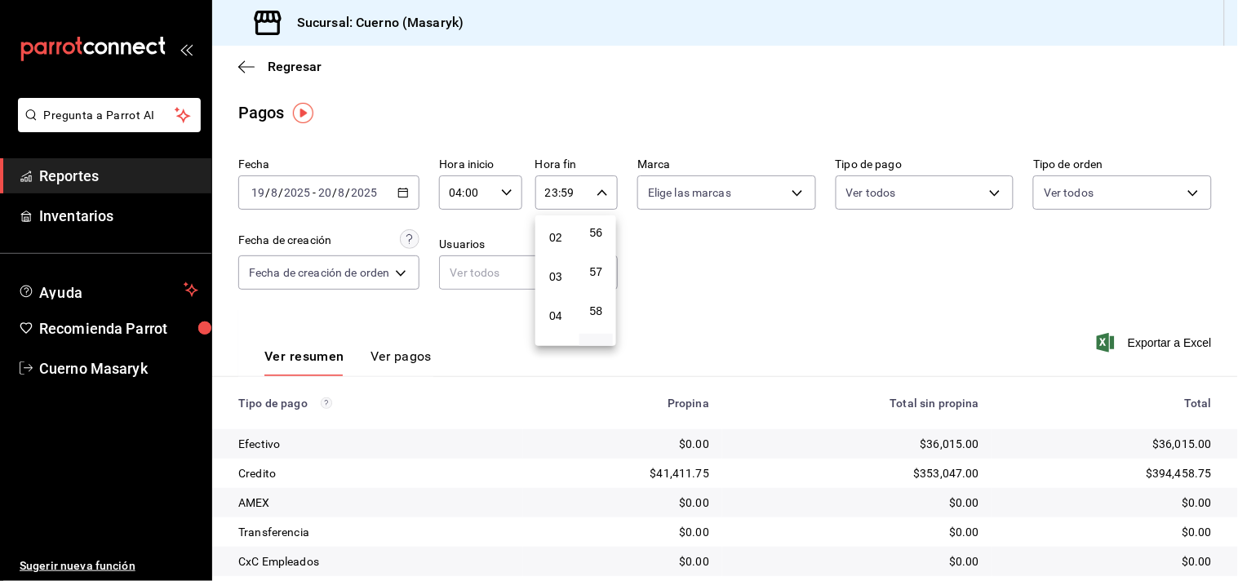
scroll to position [74, 0]
click at [555, 320] on span "04" at bounding box center [555, 317] width 15 height 13
click at [602, 224] on button "00" at bounding box center [596, 235] width 34 height 33
type input "04:00"
click at [749, 243] on div at bounding box center [619, 290] width 1238 height 581
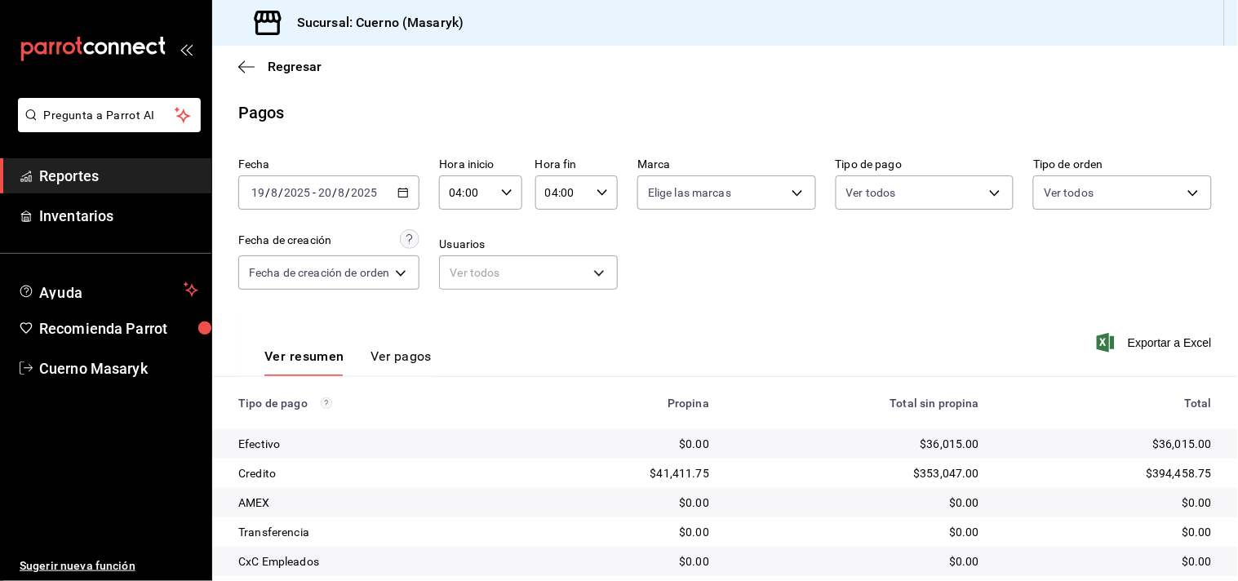
scroll to position [168, 0]
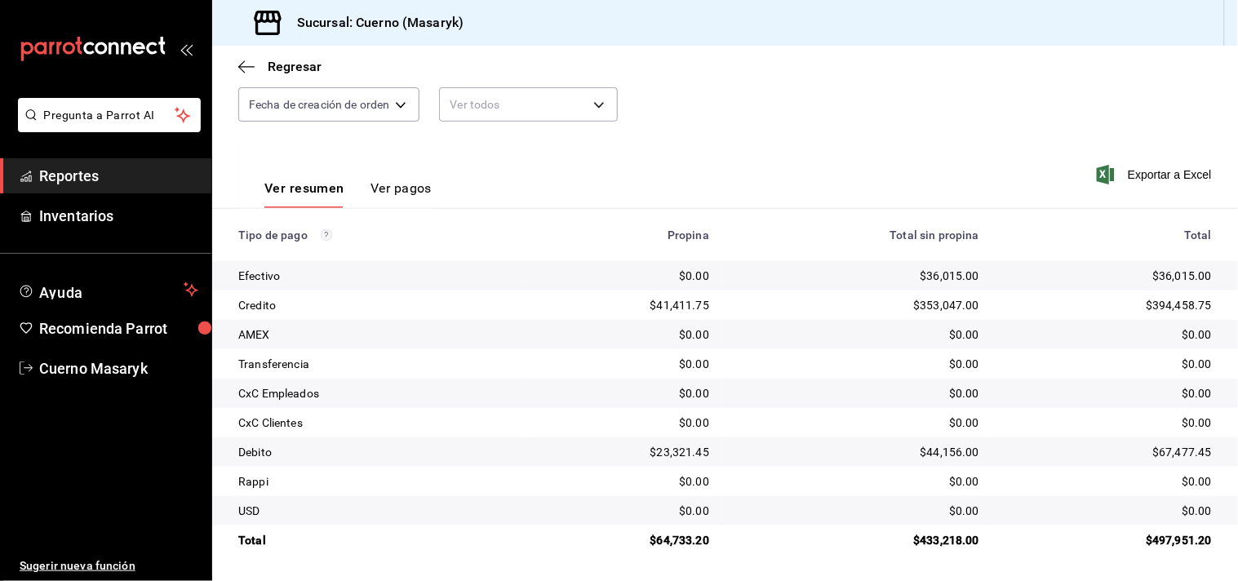
click at [118, 170] on span "Reportes" at bounding box center [118, 176] width 159 height 22
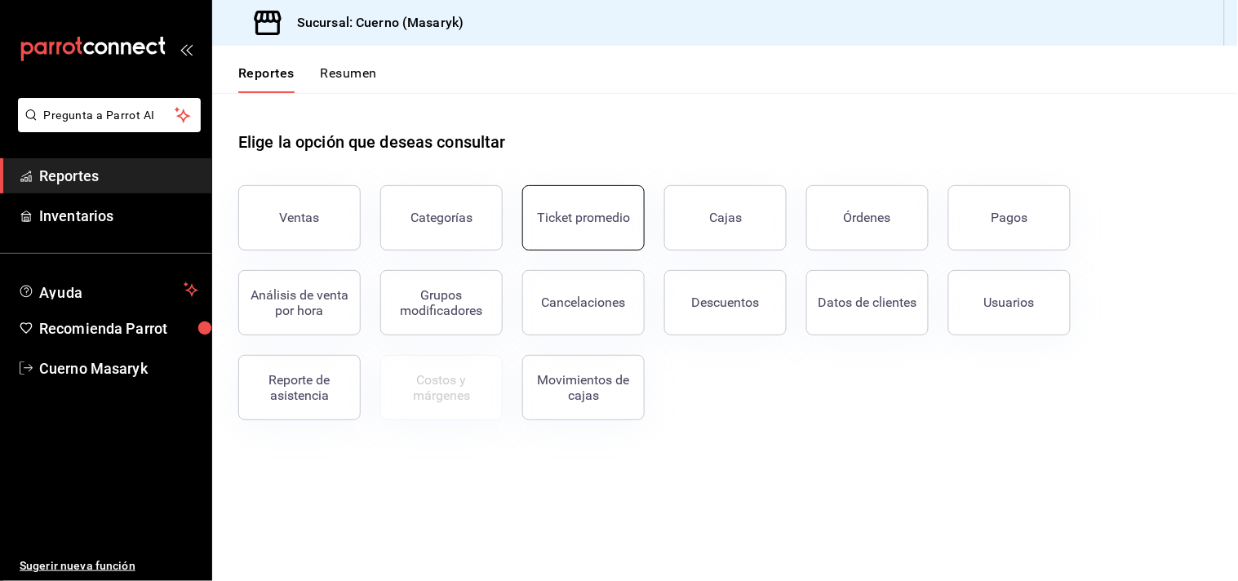
click at [610, 224] on div "Ticket promedio" at bounding box center [583, 218] width 93 height 16
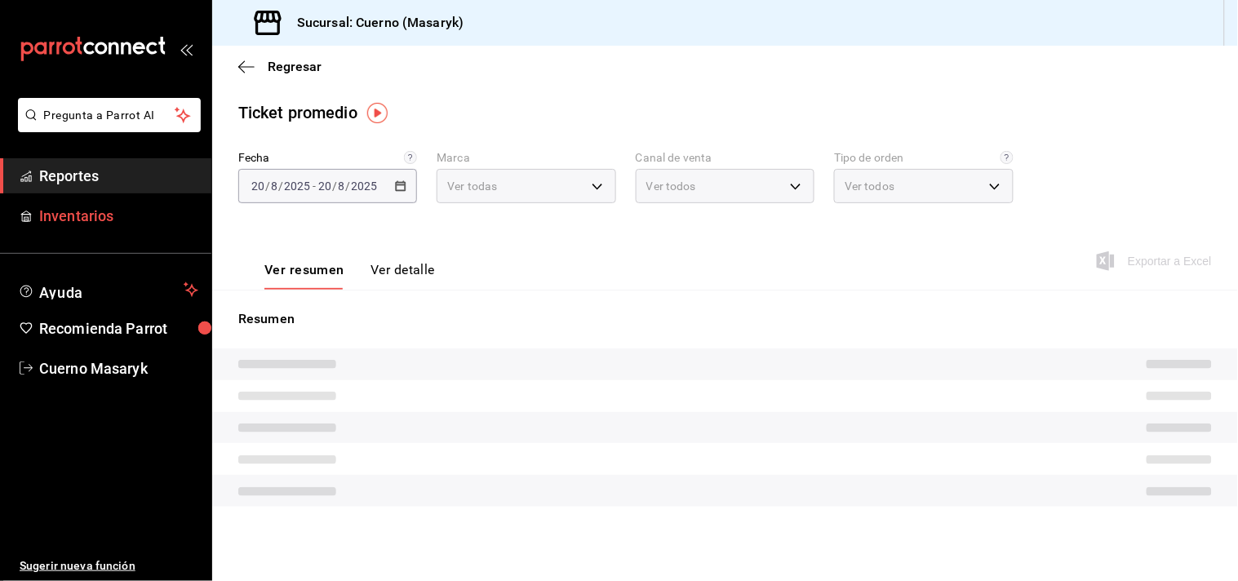
type input "4ea0d660-02b3-4785-bb88-48b5ef6e196c"
type input "PARROT,UBER_EATS,RAPPI,DIDI_FOOD,ONLINE"
type input "d8208262-291b-4595-bbfa-ed1e8660efdb,73ecdc8a-b505-4242-b24a-d5f1595b9b0a,EXTER…"
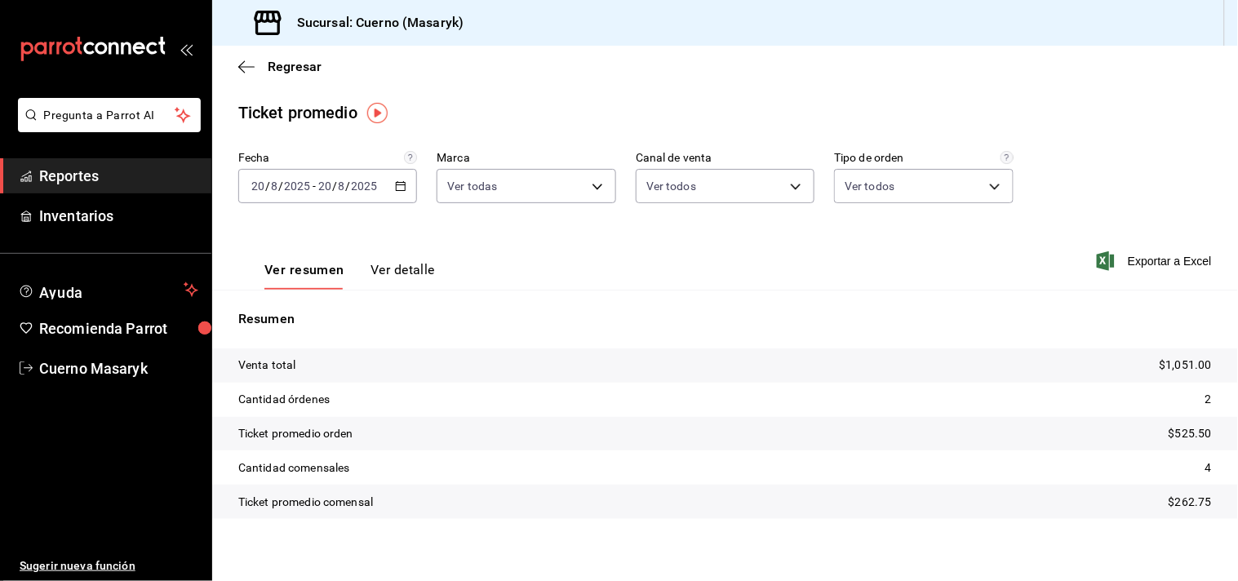
click at [400, 183] on icon "button" at bounding box center [400, 185] width 11 height 11
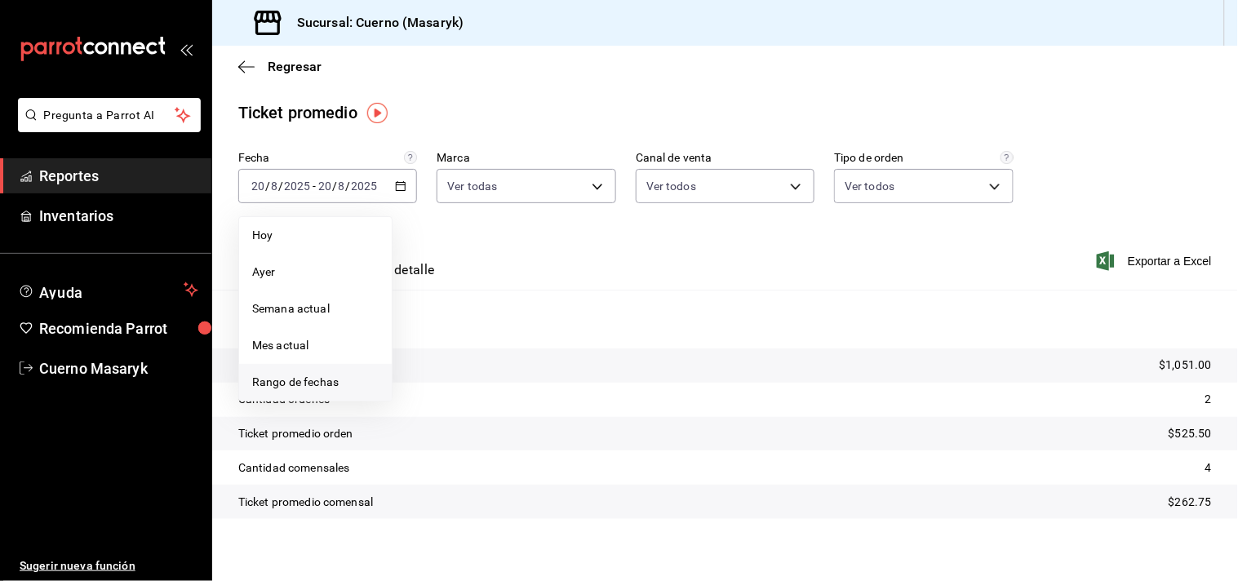
click at [304, 380] on span "Rango de fechas" at bounding box center [315, 382] width 126 height 17
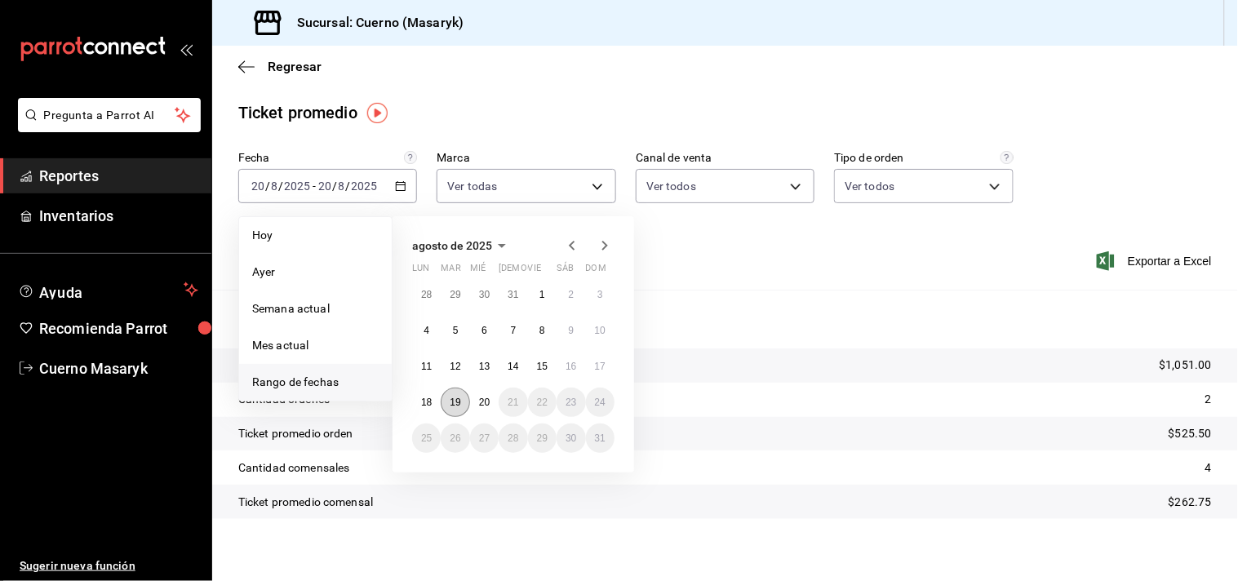
click at [462, 401] on button "19" at bounding box center [455, 402] width 29 height 29
click at [490, 405] on button "20" at bounding box center [484, 402] width 29 height 29
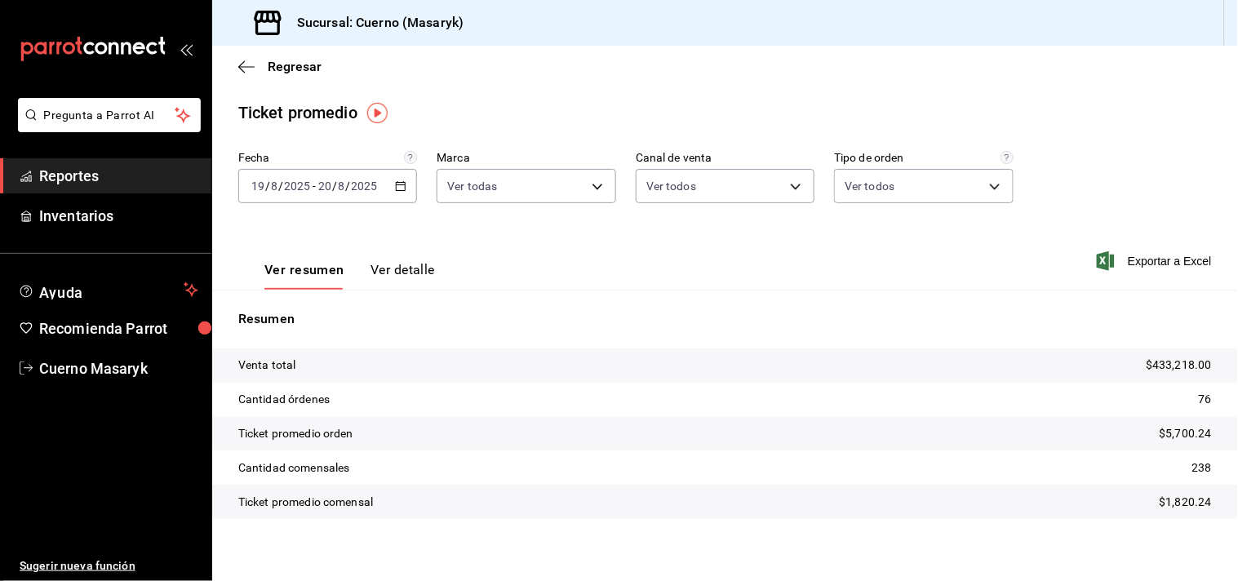
click at [402, 191] on \(Stroke\) "button" at bounding box center [401, 186] width 10 height 9
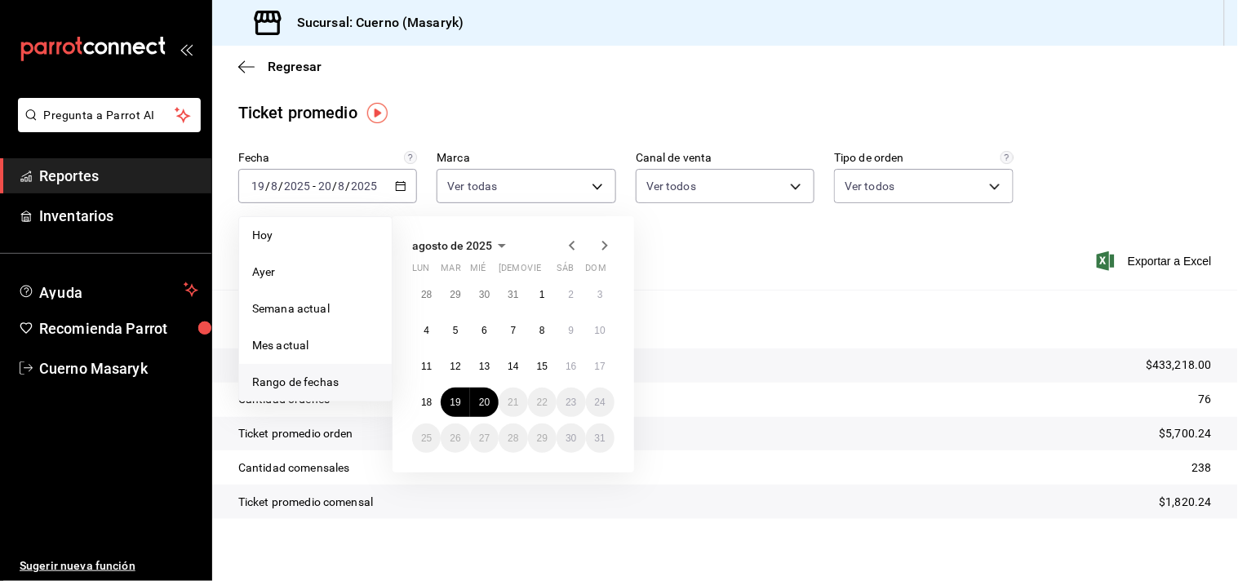
click at [707, 219] on div "Fecha 2025-08-19 19 / 8 / 2025 - 2025-08-20 20 / 8 / 2025 Hoy Ayer Semana actua…" at bounding box center [725, 187] width 974 height 72
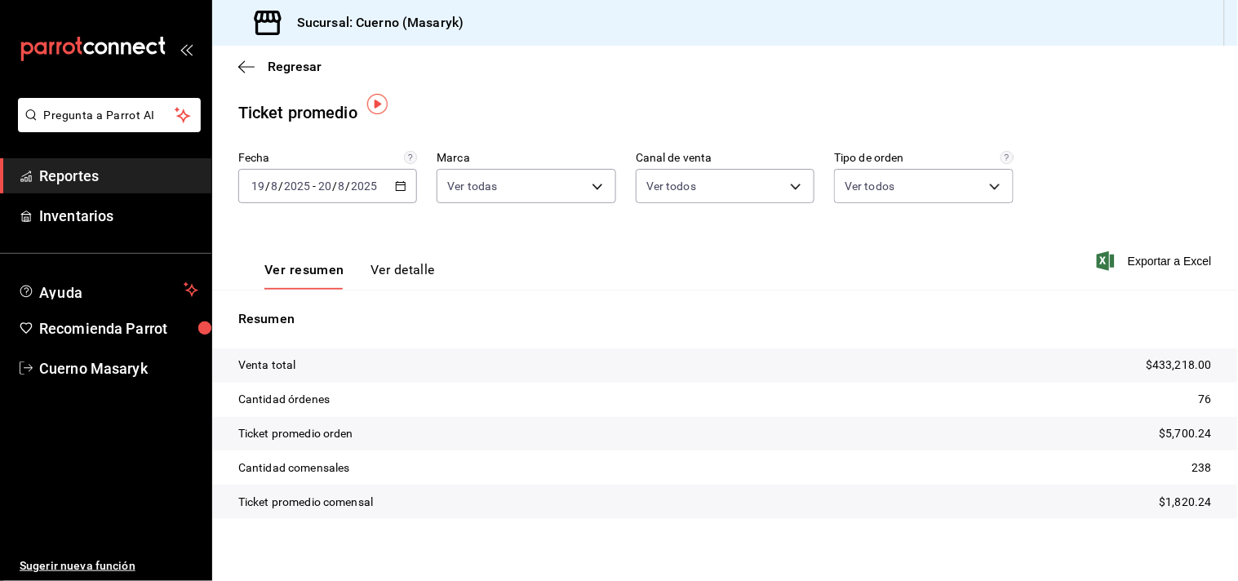
scroll to position [10, 0]
